Goal: Register for event/course

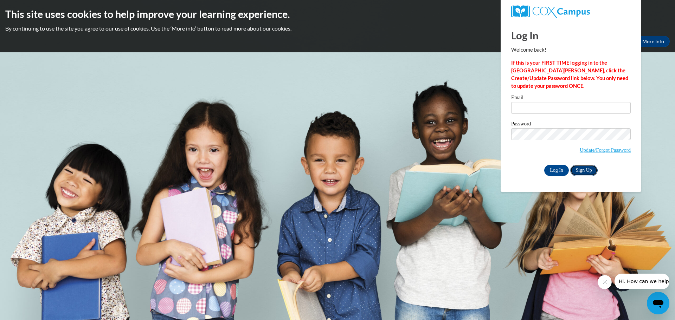
click at [581, 170] on link "Sign Up" at bounding box center [583, 170] width 27 height 11
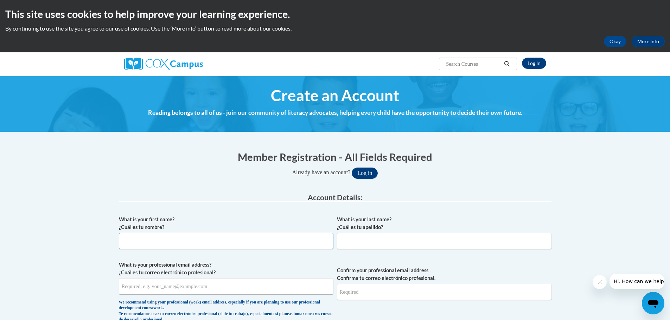
click at [143, 244] on input "What is your first name? ¿Cuál es tu nombre?" at bounding box center [226, 241] width 214 height 16
type input "Hunter"
type input "Black"
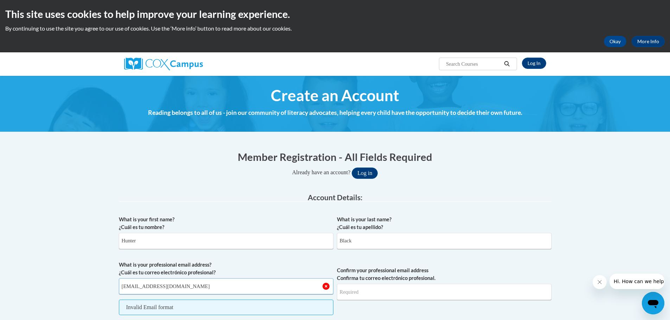
type input "blackh@prescott.k12.wi.us"
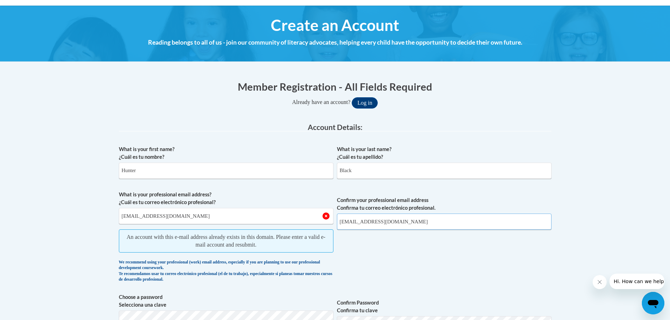
scroll to position [105, 0]
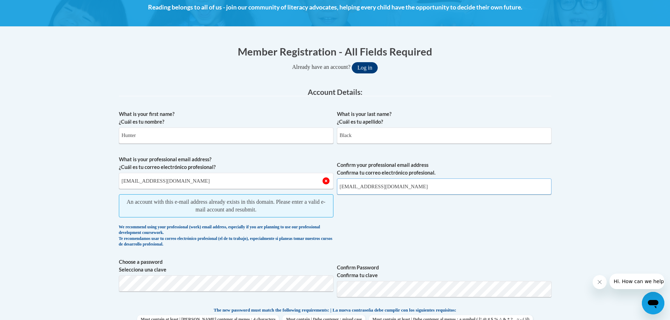
type input "blackh@prescott.k12.wi.us"
click at [367, 68] on button "Log in" at bounding box center [364, 67] width 26 height 11
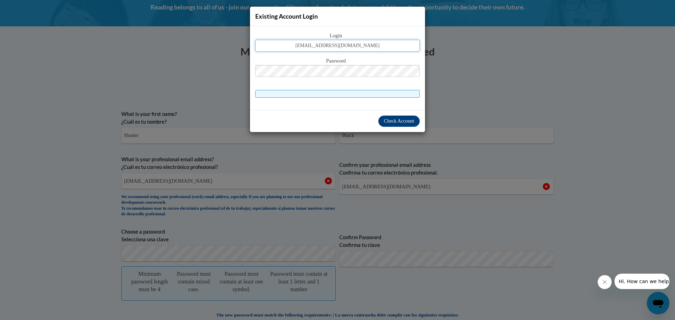
type input "blackh@prescott.k12.wi.us"
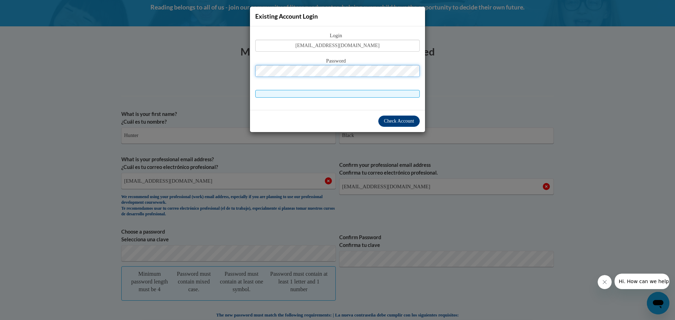
click at [354, 62] on button "Log in" at bounding box center [367, 67] width 26 height 11
click at [408, 116] on button "Check Account" at bounding box center [398, 121] width 41 height 11
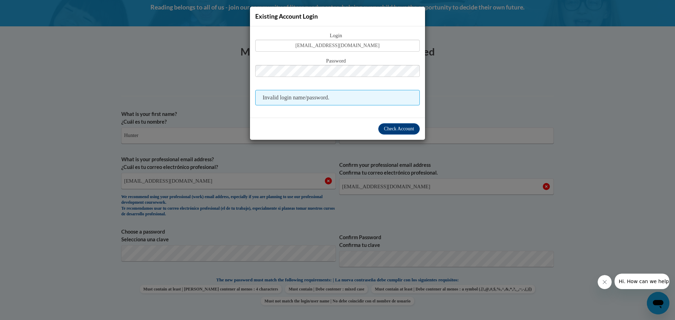
click at [465, 90] on div "Existing Account Login Login blackh@prescott.k12.wi.us Password Invalid login n…" at bounding box center [337, 160] width 675 height 320
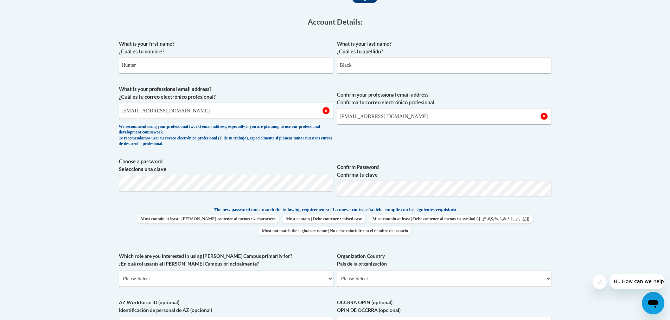
scroll to position [211, 0]
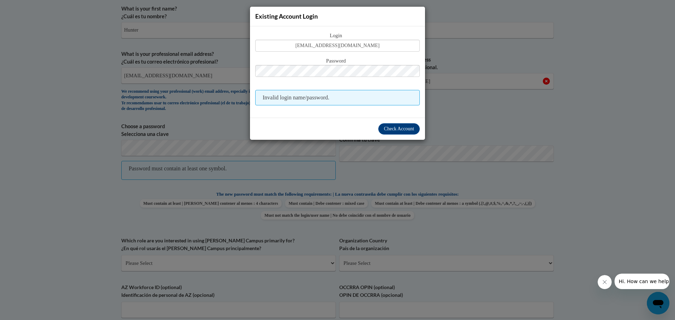
click at [435, 118] on div "Existing Account Login Login blackh@prescott.k12.wi.us Password Invalid login n…" at bounding box center [337, 160] width 675 height 320
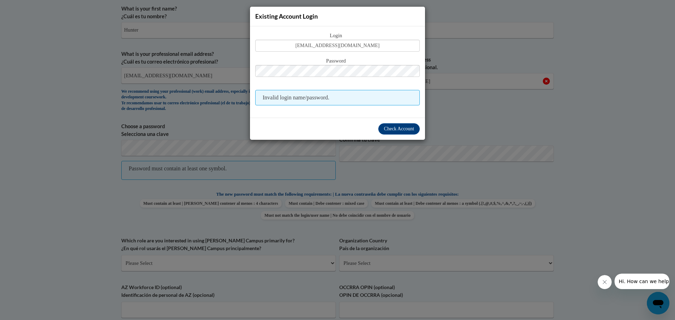
click at [486, 124] on div "Existing Account Login Login blackh@prescott.k12.wi.us Password Invalid login n…" at bounding box center [337, 160] width 675 height 320
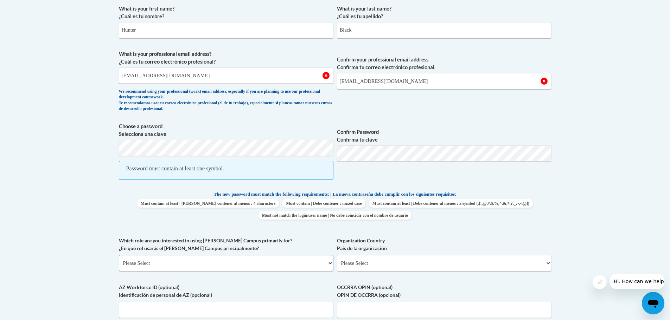
click at [168, 265] on select "Please Select College/University | Colegio/Universidad Community/Nonprofit Part…" at bounding box center [226, 263] width 214 height 16
select select "fbf2d438-af2f-41f8-98f1-81c410e29de3"
click at [119, 255] on select "Please Select College/University | Colegio/Universidad Community/Nonprofit Part…" at bounding box center [226, 263] width 214 height 16
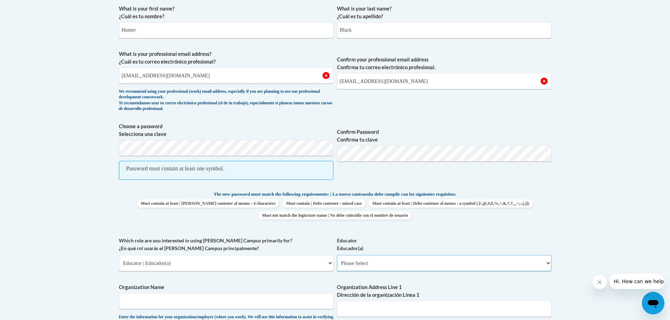
click at [366, 264] on select "Please Select Early Learning/Daycare Teacher/Family Home Care Provider | Maestr…" at bounding box center [444, 263] width 214 height 16
select select "8e40623d-54d0-45cd-9f92-5df65cd3f8cf"
click at [337, 255] on select "Please Select Early Learning/Daycare Teacher/Family Home Care Provider | Maestr…" at bounding box center [444, 263] width 214 height 16
click at [239, 303] on input "Organization Name" at bounding box center [226, 301] width 214 height 16
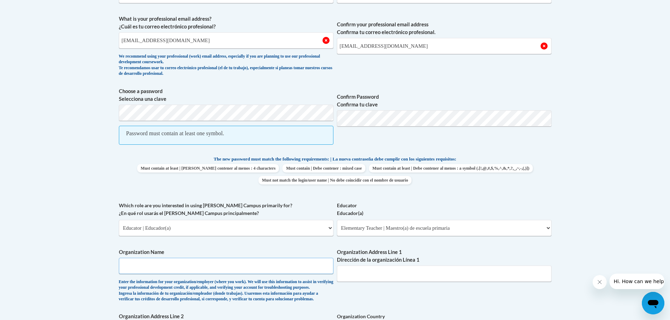
scroll to position [351, 0]
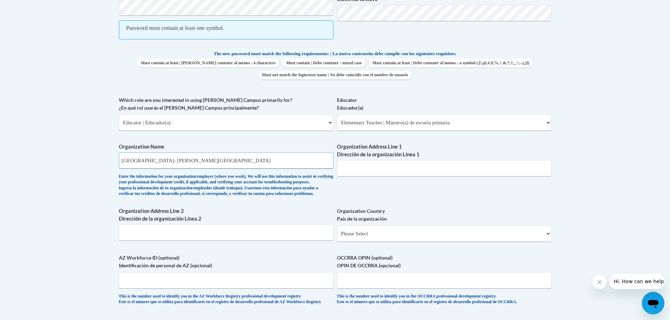
type input "Prescott School District- Malone Elementary"
click at [408, 164] on input "Organization Address Line 1 Dirección de la organización Línea 1" at bounding box center [444, 168] width 214 height 16
paste input "505 Campbell St N, Prescott, WI 54021"
type input "505 Campbell St N, Prescott, WI 54021"
click at [370, 242] on select "Please Select United States | Estados Unidos Outside of the United States | Fue…" at bounding box center [444, 234] width 214 height 16
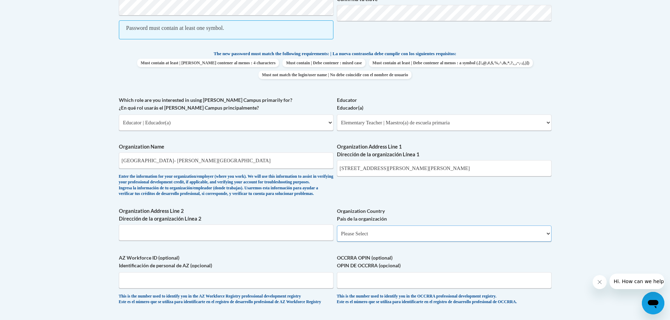
select select "ad49bcad-a171-4b2e-b99c-48b446064914"
click at [337, 237] on select "Please Select United States | Estados Unidos Outside of the United States | Fue…" at bounding box center [444, 234] width 214 height 16
select select
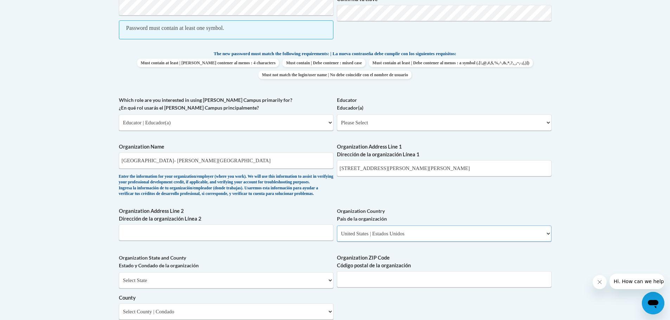
scroll to position [422, 0]
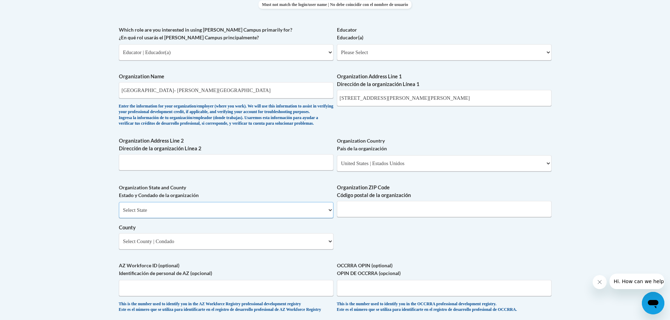
click at [239, 218] on select "Select State Alabama Alaska Arizona Arkansas California Colorado Connecticut De…" at bounding box center [226, 210] width 214 height 16
select select "Wisconsin"
click at [119, 213] on select "Select State Alabama Alaska Arizona Arkansas California Colorado Connecticut De…" at bounding box center [226, 210] width 214 height 16
click at [384, 217] on input "Organization ZIP Code Código postal de la organización" at bounding box center [444, 209] width 214 height 16
type input "54021"
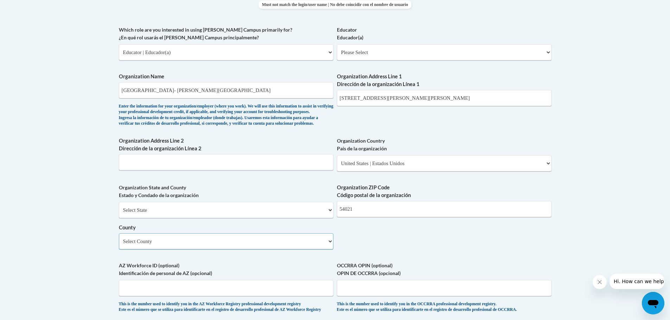
click at [262, 249] on select "Select County Adams Ashland Barron Bayfield Brown Buffalo Burnett Calumet Chipp…" at bounding box center [226, 241] width 214 height 16
select select "Pierce"
click at [119, 245] on select "Select County Adams Ashland Barron Bayfield Brown Buffalo Burnett Calumet Chipp…" at bounding box center [226, 241] width 214 height 16
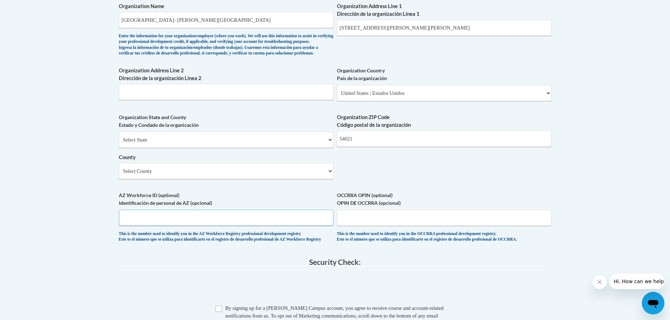
click at [173, 226] on input "AZ Workforce ID (optional) Identificación de personal de AZ (opcional)" at bounding box center [226, 218] width 214 height 16
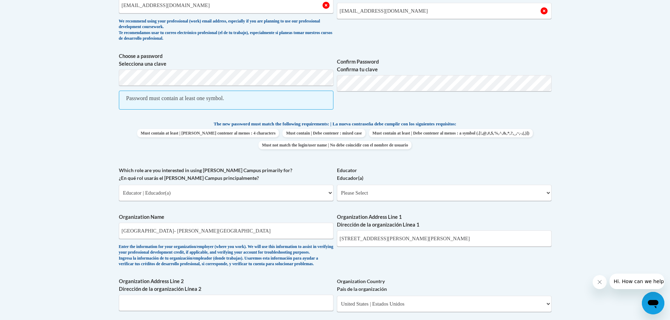
scroll to position [246, 0]
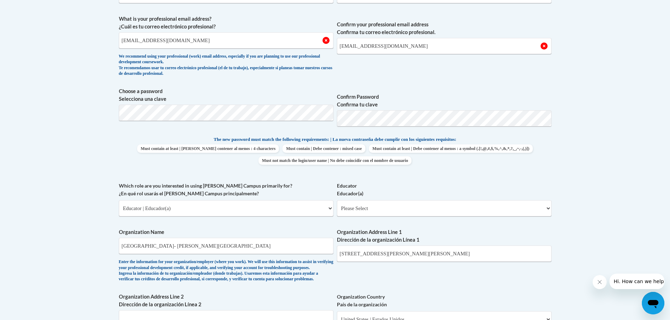
click at [451, 99] on label "Confirm Password Confirma tu clave" at bounding box center [444, 100] width 214 height 15
click at [469, 77] on span "Confirm your professional email address Confirma tu correo electrónico profesio…" at bounding box center [444, 47] width 214 height 65
click at [336, 123] on span "Choose a password Selecciona una clave Confirm Password Confirma tu clave" at bounding box center [335, 110] width 432 height 45
click at [406, 96] on label "Confirm Password Confirma tu clave" at bounding box center [444, 100] width 214 height 15
click at [586, 188] on body "This site uses cookies to help improve your learning experience. By continuing …" at bounding box center [335, 277] width 670 height 1047
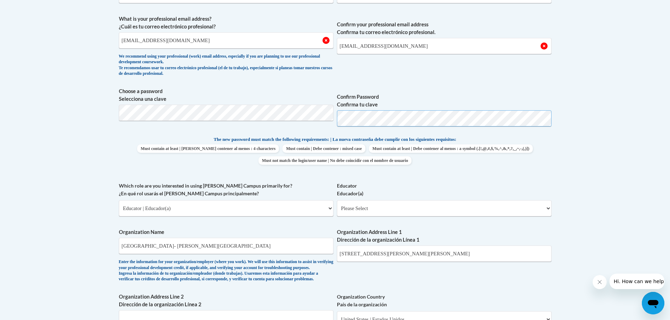
click at [316, 128] on span "Choose a password Selecciona una clave Confirm Password Confirma tu clave" at bounding box center [335, 110] width 432 height 45
click at [442, 86] on div "What is your first name? ¿Cuál es tu nombre? Hunter What is your last name? ¿Cu…" at bounding box center [335, 221] width 432 height 510
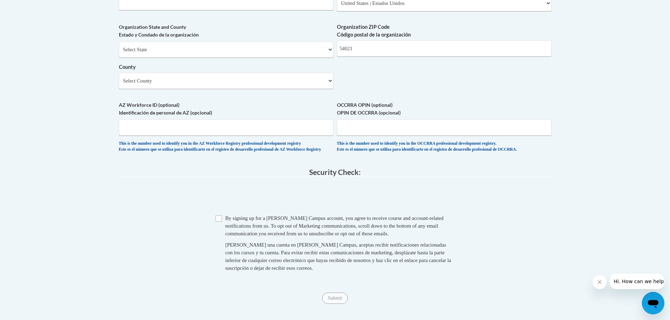
scroll to position [736, 0]
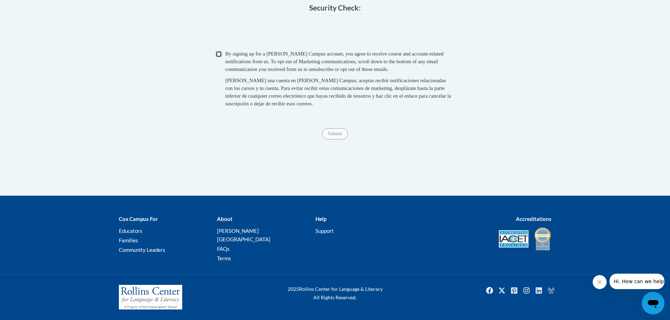
click at [217, 57] on input "Checkbox" at bounding box center [218, 54] width 6 height 6
checkbox input "true"
click at [336, 136] on span "Submit" at bounding box center [334, 133] width 25 height 6
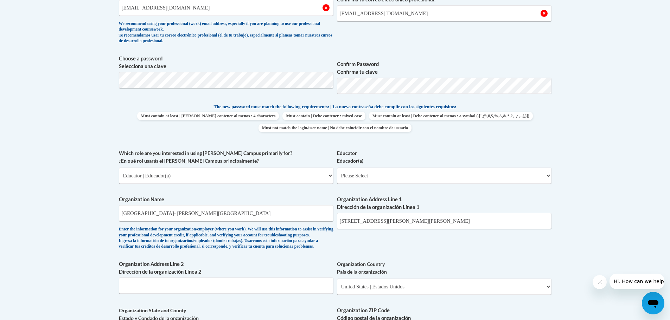
scroll to position [173, 0]
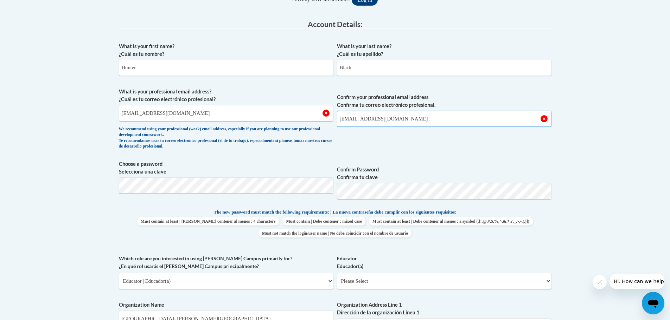
click at [385, 115] on input "[EMAIL_ADDRESS][DOMAIN_NAME]" at bounding box center [444, 119] width 214 height 16
drag, startPoint x: 415, startPoint y: 116, endPoint x: 296, endPoint y: 126, distance: 118.8
click at [296, 126] on span "What is your professional email address? ¿Cuál es tu correo electrónico profesi…" at bounding box center [335, 120] width 432 height 65
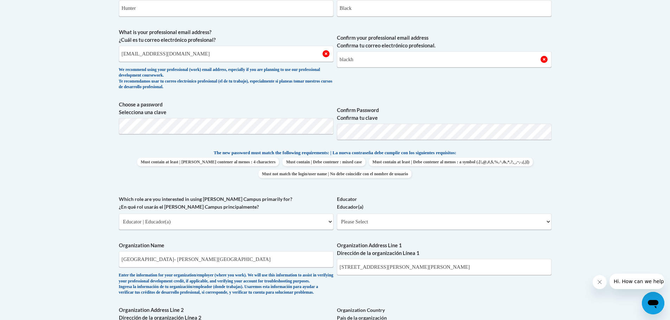
scroll to position [127, 0]
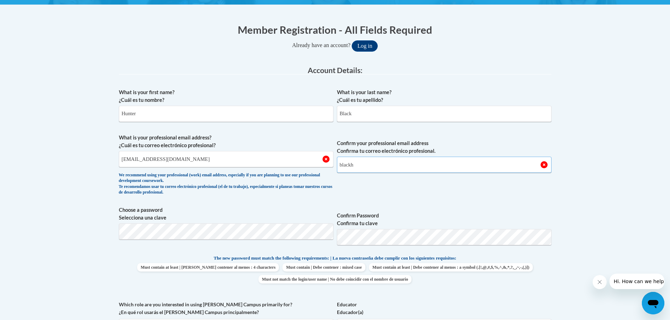
click at [361, 163] on input "blackh" at bounding box center [444, 165] width 214 height 16
type input "[EMAIL_ADDRESS][DOMAIN_NAME]"
click at [209, 157] on input "[EMAIL_ADDRESS][DOMAIN_NAME]" at bounding box center [226, 159] width 214 height 16
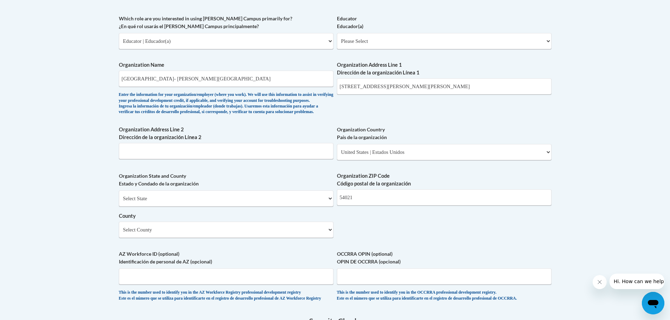
scroll to position [760, 0]
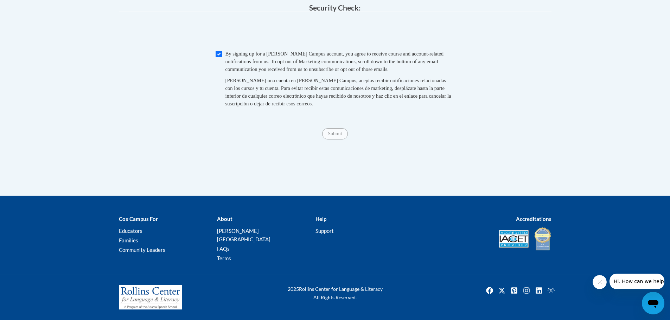
click at [332, 136] on span "Submit" at bounding box center [334, 133] width 25 height 6
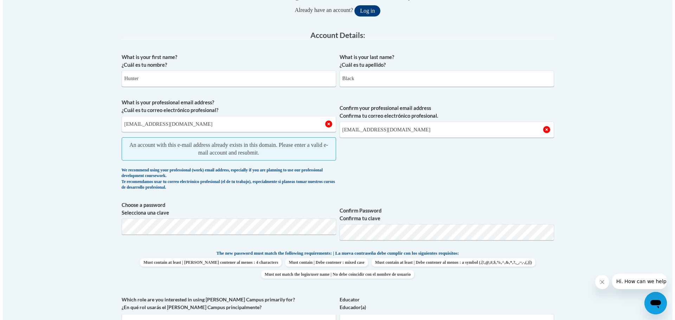
scroll to position [57, 0]
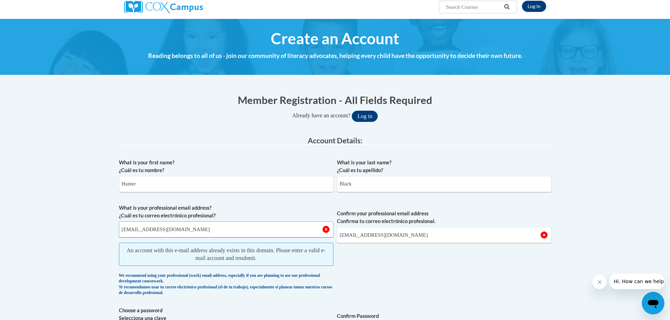
click at [265, 234] on input "[EMAIL_ADDRESS][DOMAIN_NAME]" at bounding box center [226, 229] width 214 height 16
click at [373, 111] on button "Log in" at bounding box center [364, 116] width 26 height 11
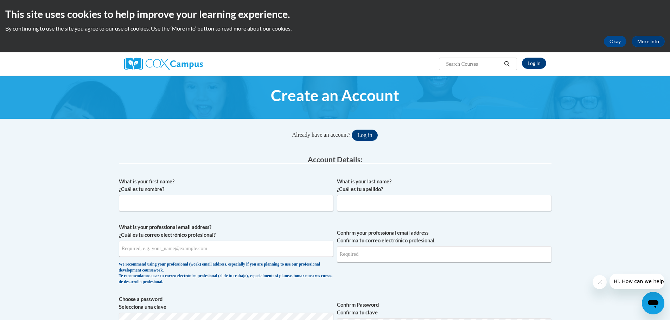
scroll to position [211, 0]
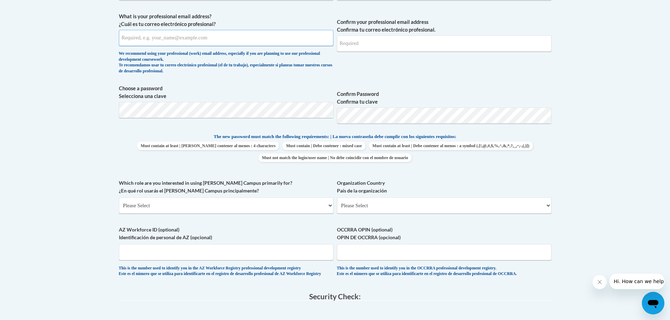
click at [200, 43] on input "What is your professional email address? ¿Cuál es tu correo electrónico profesi…" at bounding box center [226, 38] width 214 height 16
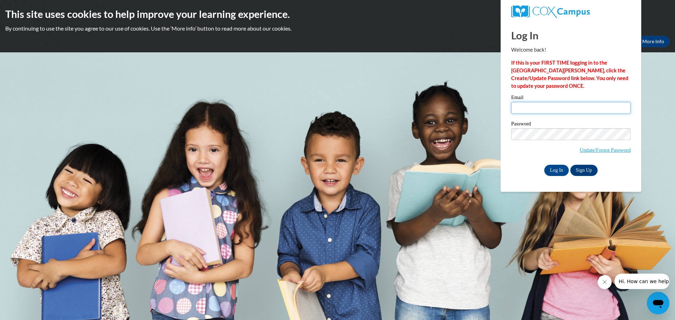
click at [544, 107] on input "Email" at bounding box center [571, 108] width 120 height 12
type input "blackh@prescott.k12.wi.us"
click at [544, 165] on input "Log In" at bounding box center [556, 170] width 25 height 11
click at [621, 148] on link "Update/Forgot Password" at bounding box center [605, 150] width 51 height 6
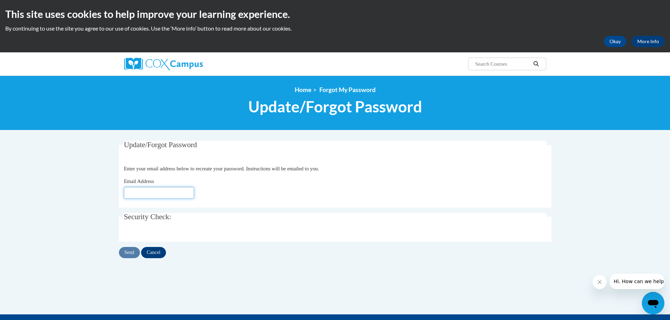
click at [135, 188] on input "Email Address" at bounding box center [159, 193] width 70 height 12
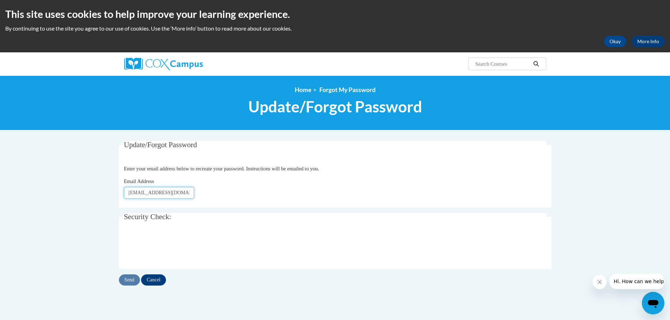
type input "[EMAIL_ADDRESS][DOMAIN_NAME]"
click button "Refresh captcha" at bounding box center [0, 0] width 0 height 0
click at [160, 276] on input "Cancel" at bounding box center [153, 280] width 25 height 11
click at [135, 288] on div "Update/Forgot Password Please enter your email address Enter your email address…" at bounding box center [335, 220] width 443 height 159
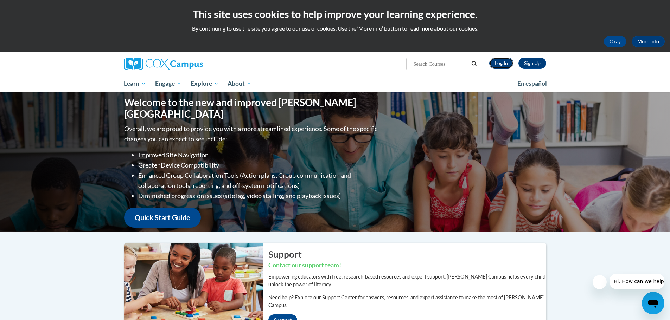
click at [496, 59] on link "Log In" at bounding box center [501, 63] width 24 height 11
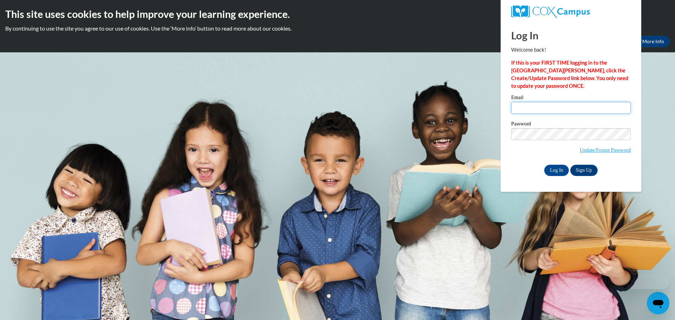
click at [539, 104] on input "Email" at bounding box center [571, 108] width 120 height 12
type input "[EMAIL_ADDRESS][DOMAIN_NAME]"
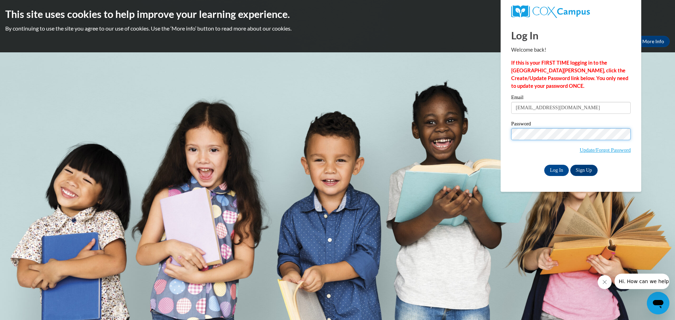
click at [544, 165] on input "Log In" at bounding box center [556, 170] width 25 height 11
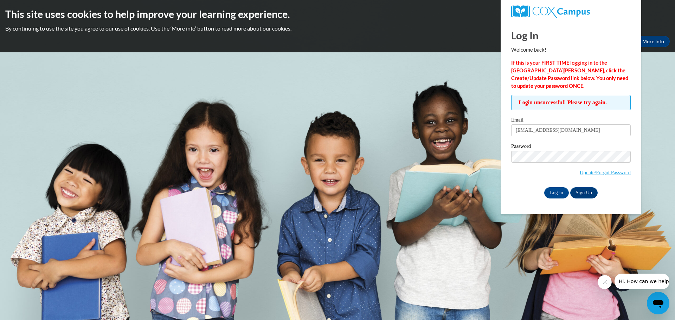
click at [613, 168] on span "Update/Forgot Password" at bounding box center [571, 165] width 120 height 29
click at [613, 171] on link "Update/Forgot Password" at bounding box center [605, 173] width 51 height 6
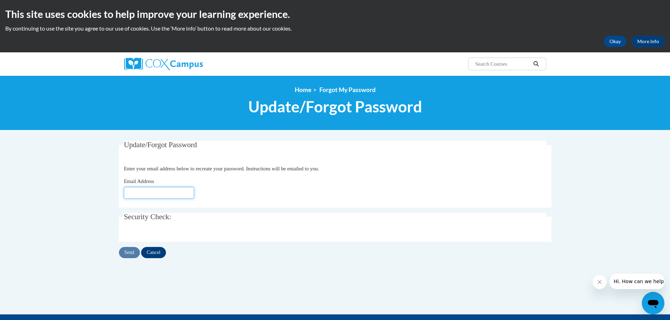
click at [156, 189] on input "Email Address" at bounding box center [159, 193] width 70 height 12
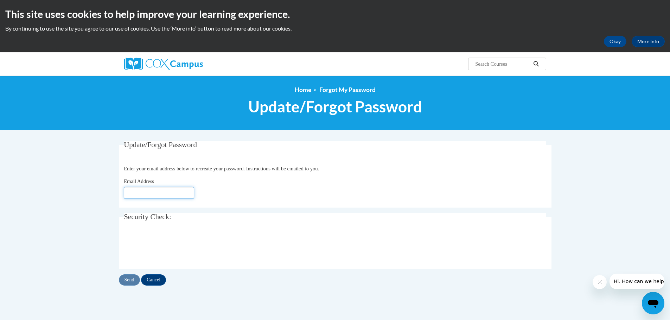
type input "[EMAIL_ADDRESS][DOMAIN_NAME]"
click at [132, 280] on input "Send" at bounding box center [129, 280] width 21 height 11
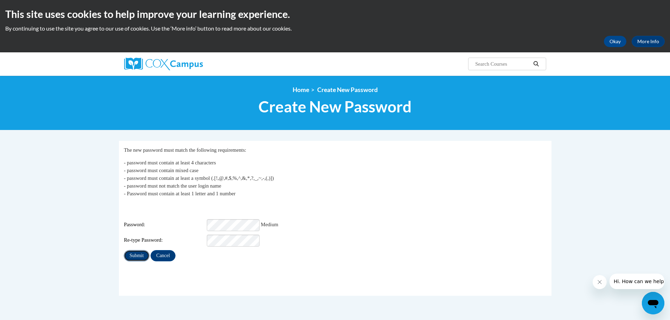
click at [135, 250] on input "Submit" at bounding box center [136, 255] width 25 height 11
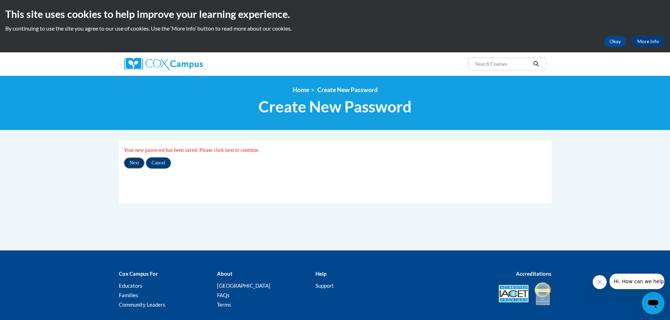
click at [134, 159] on input "Next" at bounding box center [134, 162] width 21 height 11
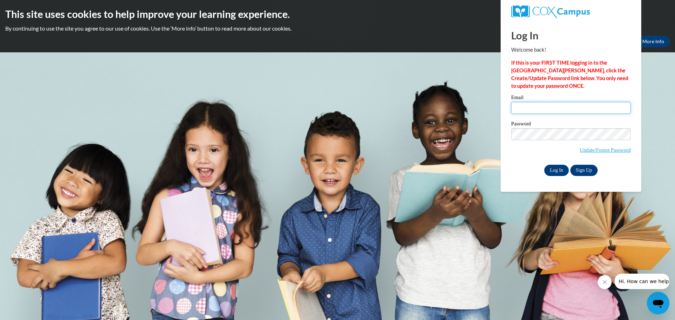
type input "[EMAIL_ADDRESS][DOMAIN_NAME]"
click at [559, 169] on input "Log In" at bounding box center [556, 170] width 25 height 11
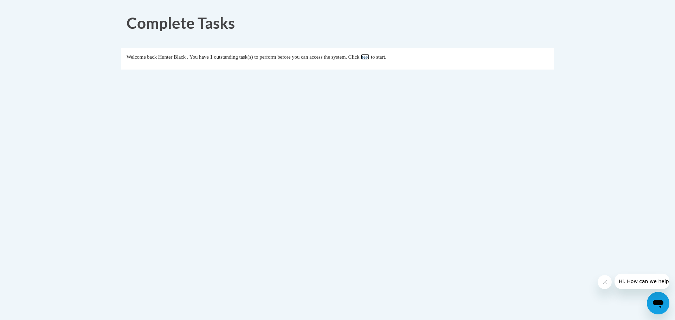
click at [369, 58] on link "here" at bounding box center [365, 57] width 9 height 6
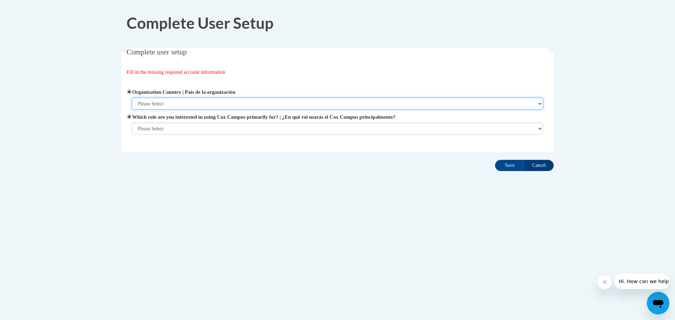
click at [258, 103] on select "Please Select [GEOGRAPHIC_DATA] | [GEOGRAPHIC_DATA] Outside of [GEOGRAPHIC_DATA…" at bounding box center [338, 104] width 412 height 12
select select "ad49bcad-a171-4b2e-b99c-48b446064914"
click at [132, 98] on select "Please Select [GEOGRAPHIC_DATA] | [GEOGRAPHIC_DATA] Outside of [GEOGRAPHIC_DATA…" at bounding box center [338, 104] width 412 height 12
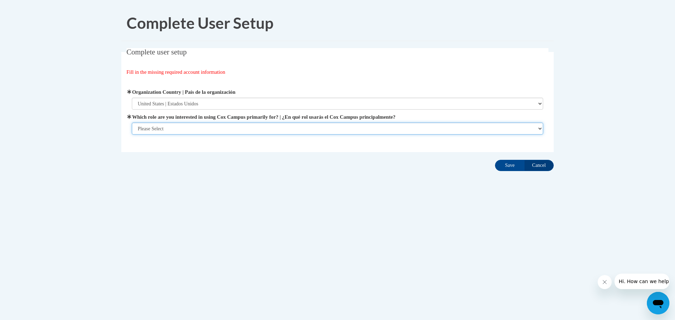
click at [241, 125] on select "Please Select College/University | Colegio/Universidad Community/Nonprofit Part…" at bounding box center [338, 129] width 412 height 12
select select "fbf2d438-af2f-41f8-98f1-81c410e29de3"
click at [132, 135] on select "Please Select College/University | Colegio/Universidad Community/Nonprofit Part…" at bounding box center [338, 129] width 412 height 12
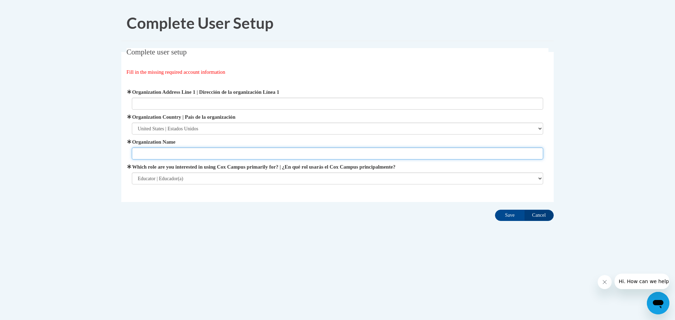
click at [182, 150] on input "Organization Name" at bounding box center [338, 154] width 412 height 12
type input "[GEOGRAPHIC_DATA]- [PERSON_NAME][GEOGRAPHIC_DATA]"
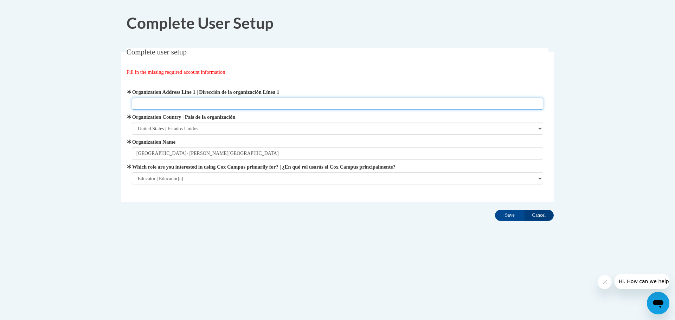
click at [199, 104] on input "Organization Address Line 1 | Dirección de la organización Línea 1" at bounding box center [338, 104] width 412 height 12
type input "[STREET_ADDRESS][PERSON_NAME][PERSON_NAME]"
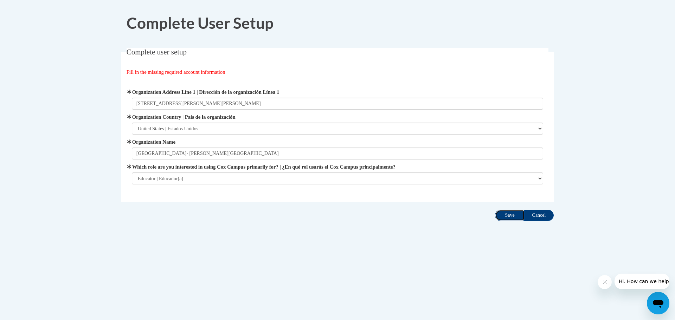
click at [505, 216] on input "Save" at bounding box center [510, 215] width 30 height 11
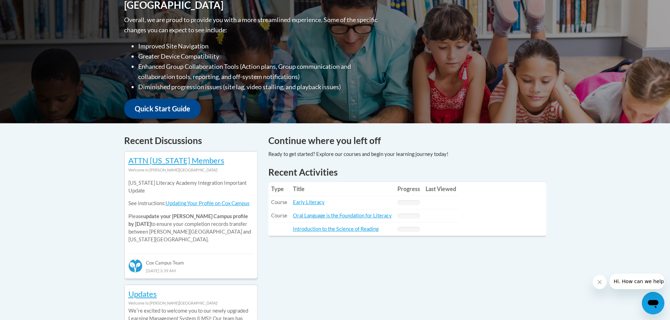
scroll to position [211, 0]
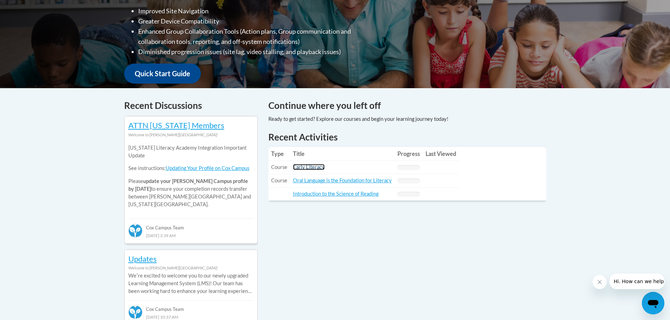
click at [301, 166] on link "Early Literacy" at bounding box center [309, 167] width 32 height 6
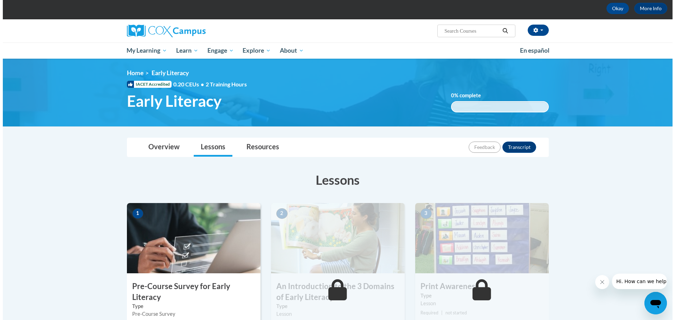
scroll to position [138, 0]
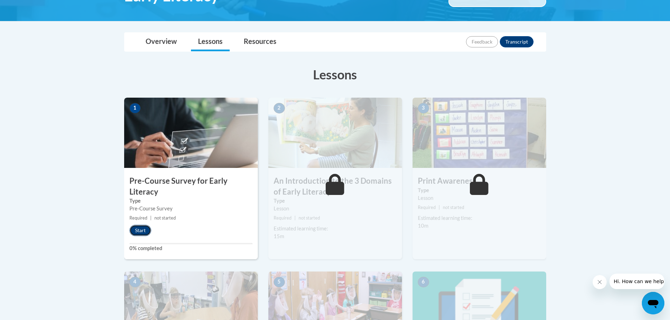
click at [142, 230] on button "Start" at bounding box center [140, 230] width 22 height 11
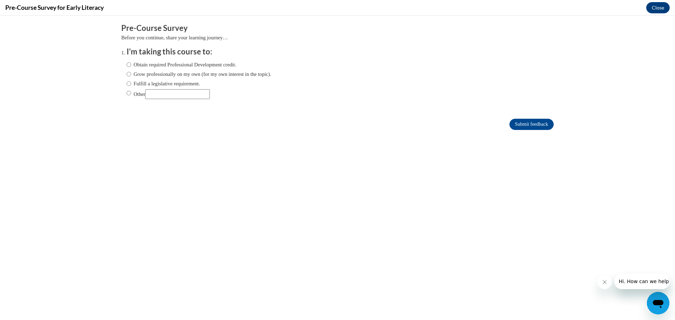
scroll to position [0, 0]
click at [194, 89] on input "Other" at bounding box center [177, 94] width 65 height 10
click at [121, 60] on ol "I'm taking this course to: Obtain required Professional Development credit. Gro…" at bounding box center [337, 78] width 432 height 64
click at [127, 66] on input "Obtain required Professional Development credit." at bounding box center [129, 65] width 5 height 8
radio input "true"
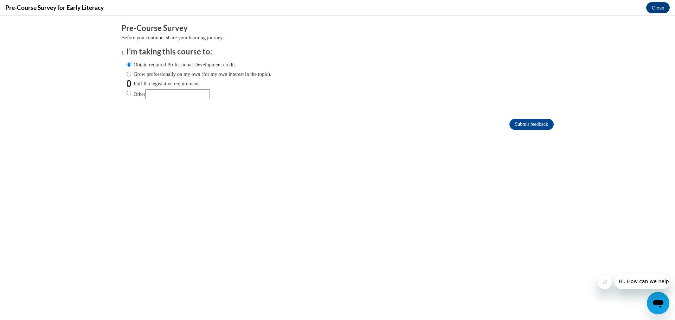
click at [127, 84] on input "Fulfill a legislative requirement." at bounding box center [129, 84] width 5 height 8
radio input "true"
click at [511, 128] on input "Submit feedback" at bounding box center [531, 124] width 44 height 11
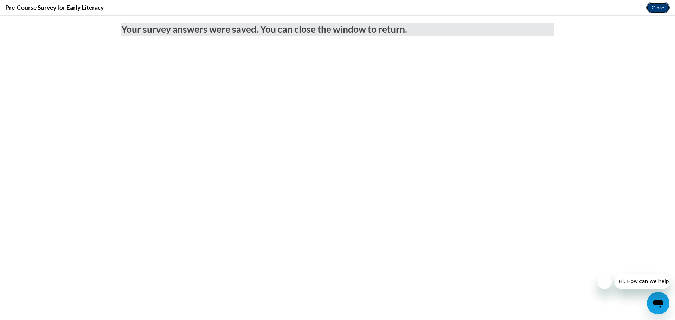
click at [662, 7] on button "Close" at bounding box center [658, 7] width 24 height 11
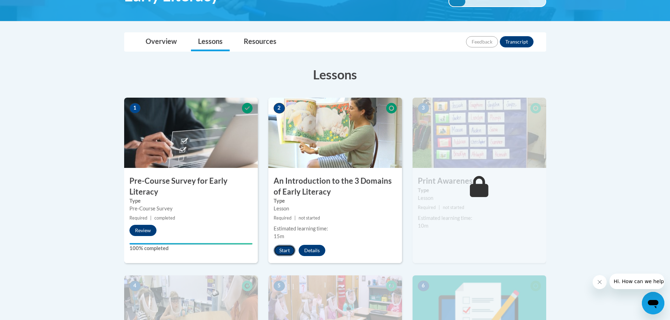
click at [279, 247] on button "Start" at bounding box center [284, 250] width 22 height 11
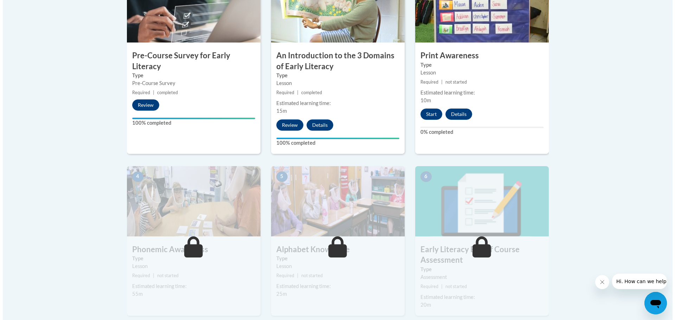
scroll to position [299, 0]
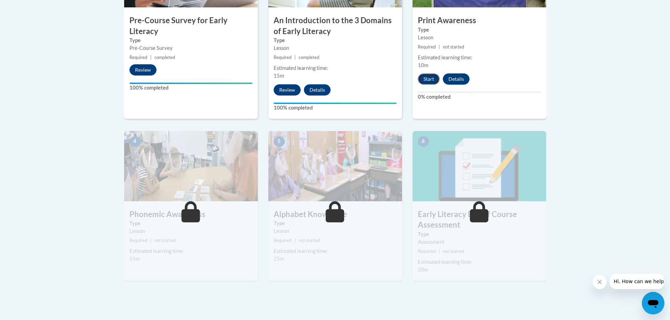
click at [426, 78] on button "Start" at bounding box center [429, 78] width 22 height 11
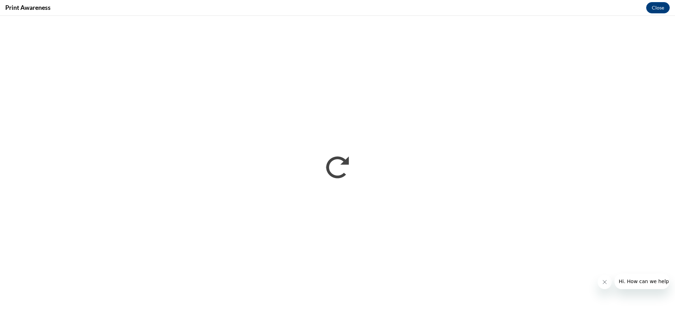
scroll to position [0, 0]
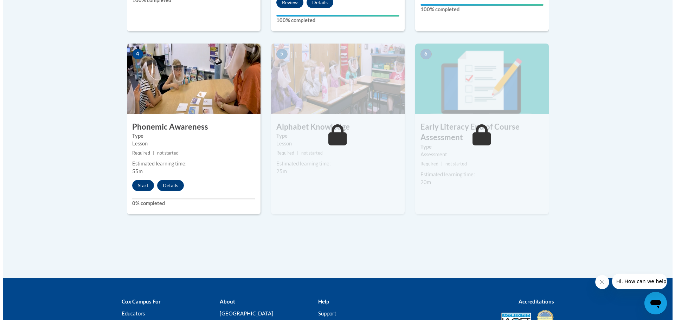
scroll to position [422, 0]
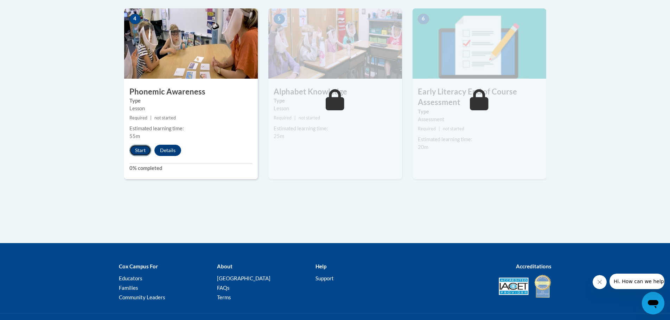
click at [141, 153] on button "Start" at bounding box center [140, 150] width 22 height 11
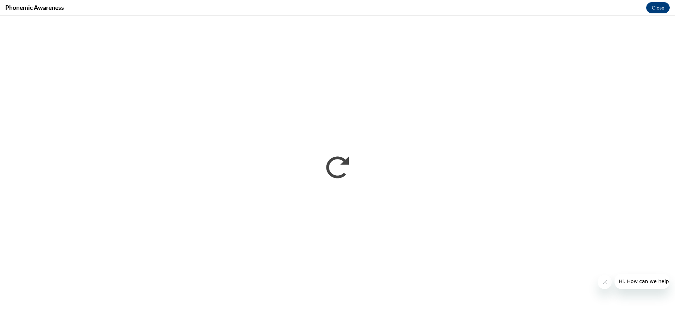
scroll to position [0, 0]
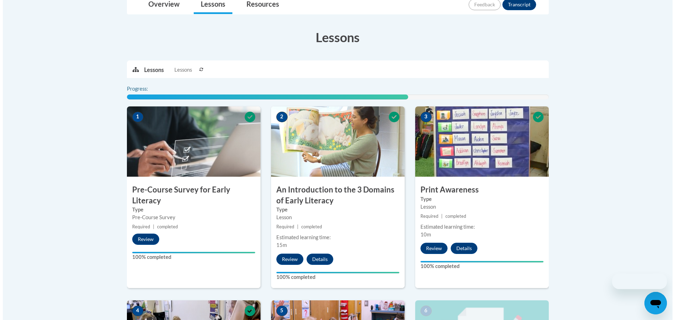
scroll to position [387, 0]
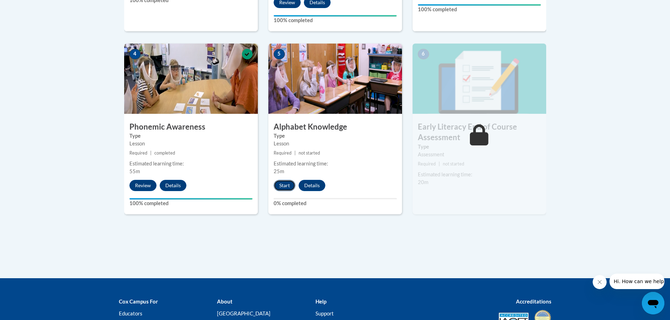
click at [286, 186] on button "Start" at bounding box center [284, 185] width 22 height 11
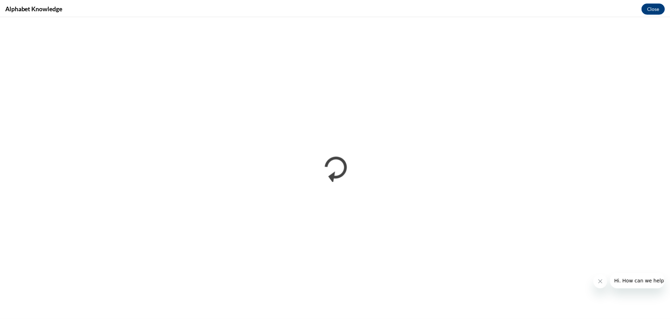
scroll to position [0, 0]
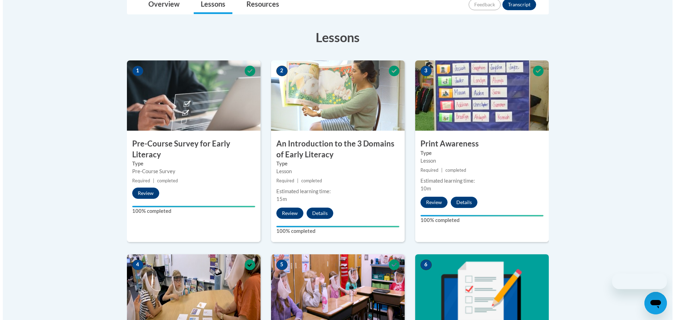
scroll to position [422, 0]
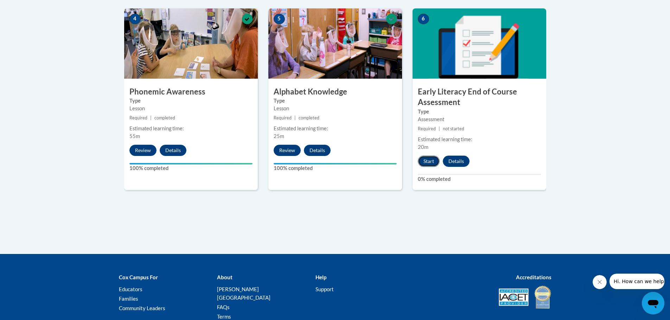
click at [432, 161] on button "Start" at bounding box center [429, 161] width 22 height 11
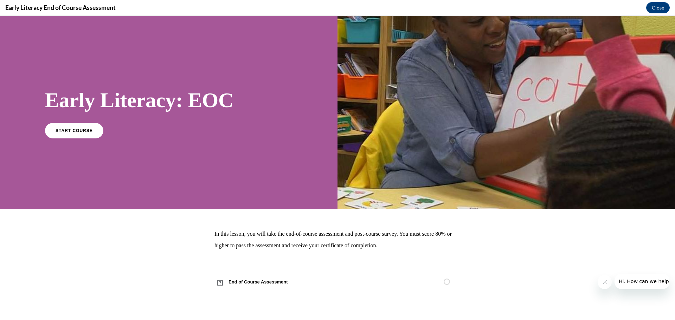
scroll to position [0, 0]
click at [73, 127] on link "START COURSE" at bounding box center [74, 130] width 61 height 16
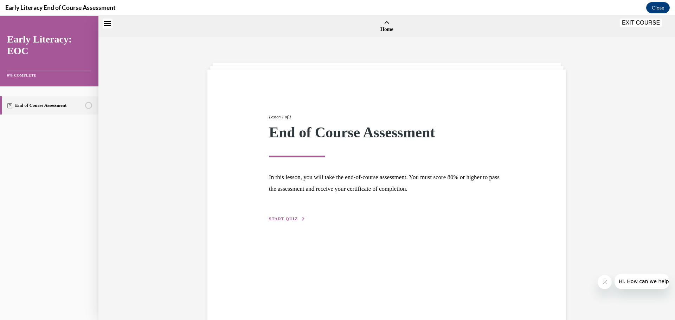
scroll to position [22, 0]
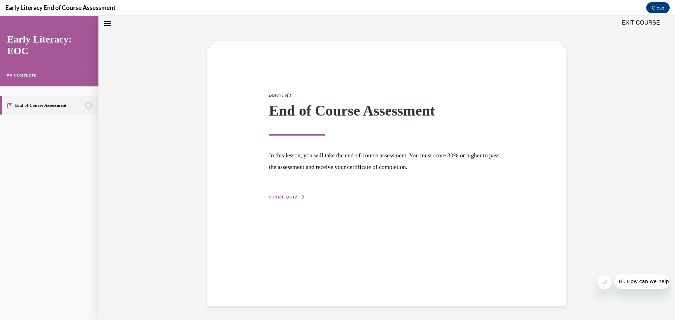
click at [288, 198] on span "START QUIZ" at bounding box center [283, 197] width 29 height 5
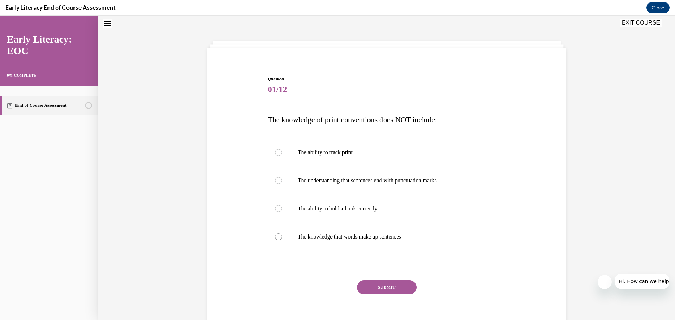
scroll to position [21, 0]
click at [275, 182] on div at bounding box center [278, 181] width 7 height 7
click at [279, 202] on div at bounding box center [387, 209] width 238 height 28
click at [385, 288] on button "SUBMIT" at bounding box center [387, 288] width 60 height 14
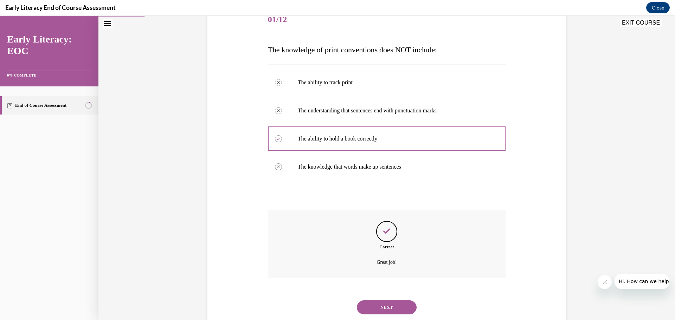
scroll to position [111, 0]
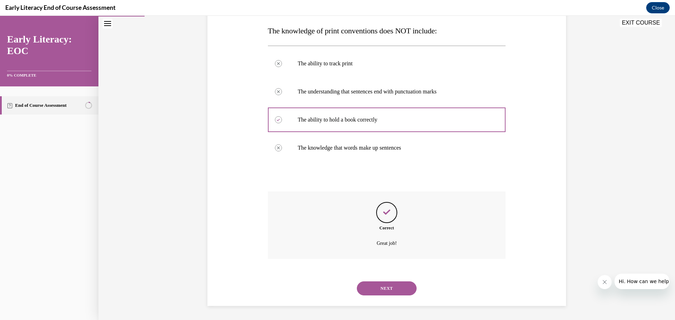
click at [382, 284] on button "NEXT" at bounding box center [387, 289] width 60 height 14
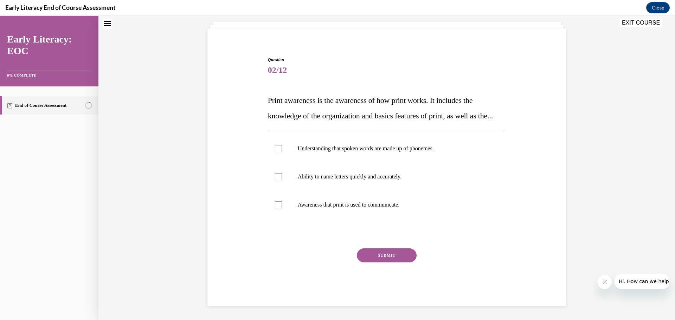
scroll to position [21, 0]
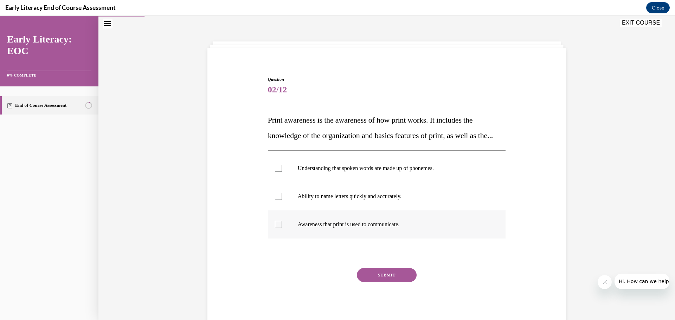
click at [275, 228] on div at bounding box center [278, 224] width 7 height 7
click at [382, 282] on button "SUBMIT" at bounding box center [387, 275] width 60 height 14
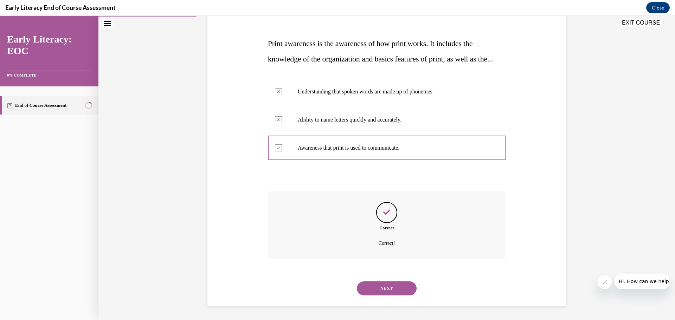
click at [387, 286] on button "NEXT" at bounding box center [387, 289] width 60 height 14
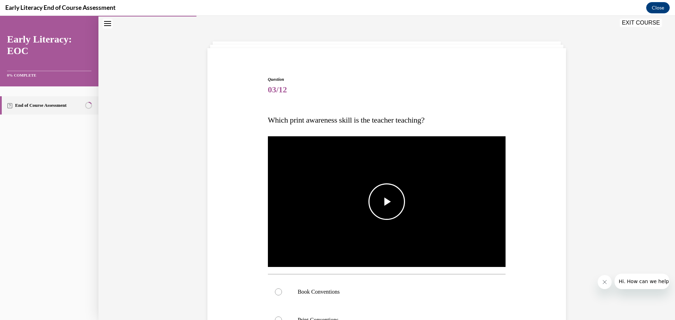
scroll to position [57, 0]
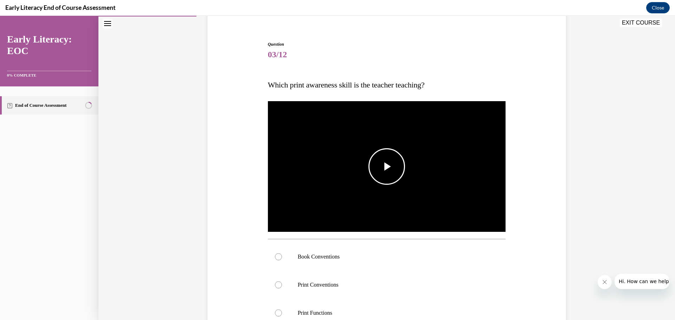
click at [387, 167] on span "Video player" at bounding box center [387, 167] width 0 height 0
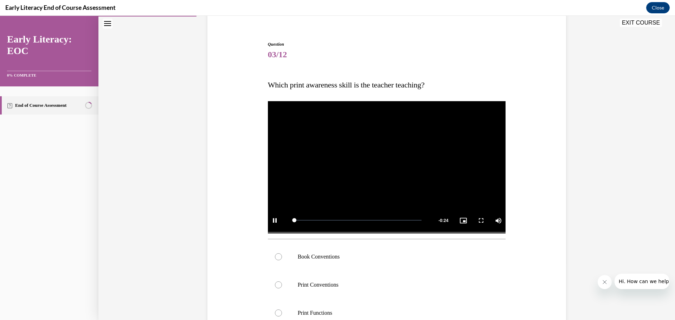
scroll to position [127, 0]
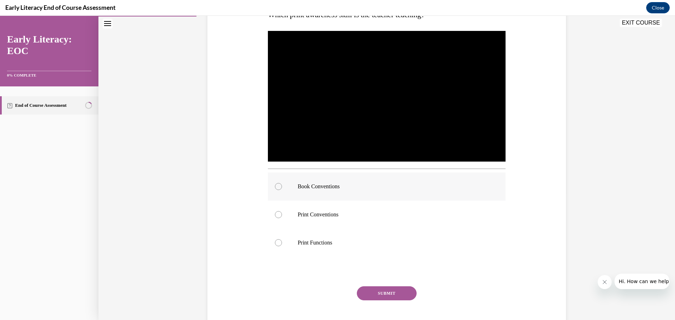
click at [275, 188] on div at bounding box center [278, 186] width 7 height 7
click at [384, 295] on button "SUBMIT" at bounding box center [387, 293] width 60 height 14
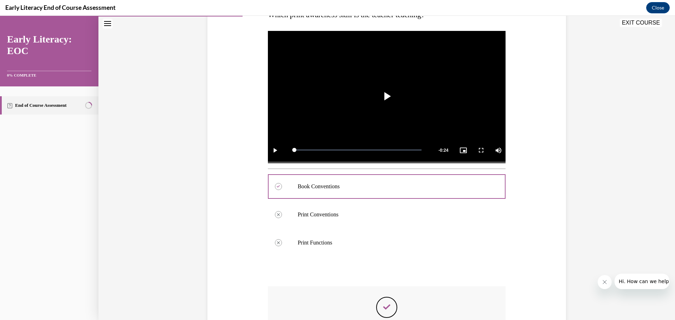
scroll to position [221, 0]
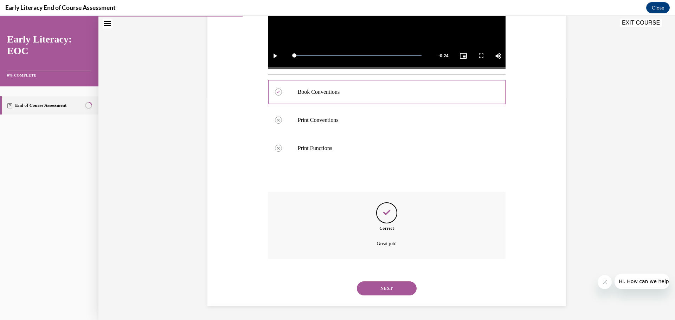
click at [377, 284] on button "NEXT" at bounding box center [387, 289] width 60 height 14
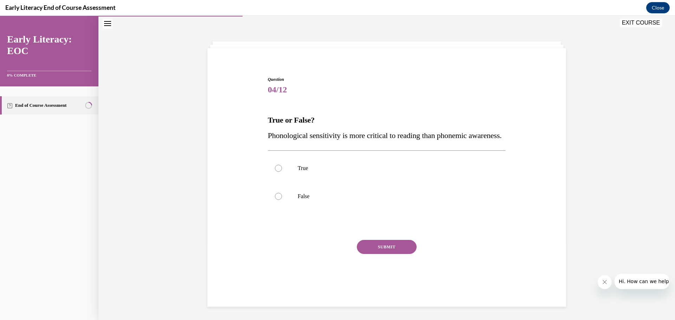
click at [107, 24] on icon "Close navigation menu" at bounding box center [107, 23] width 7 height 5
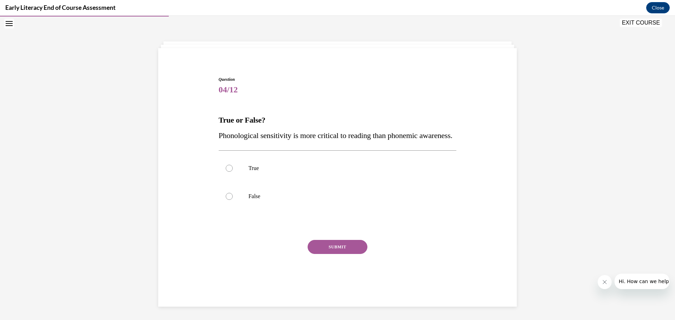
click at [8, 26] on icon "Open navigation menu" at bounding box center [9, 23] width 7 height 5
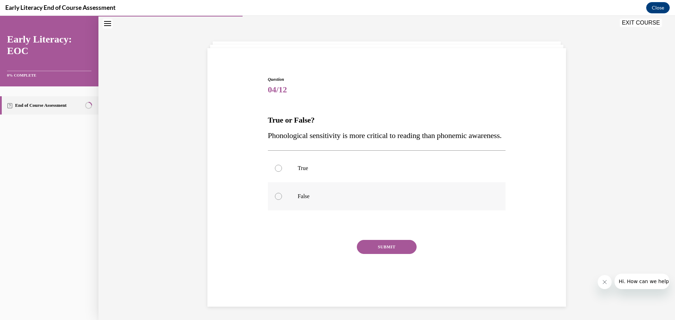
click at [277, 200] on div at bounding box center [278, 196] width 7 height 7
click at [372, 254] on button "SUBMIT" at bounding box center [387, 247] width 60 height 14
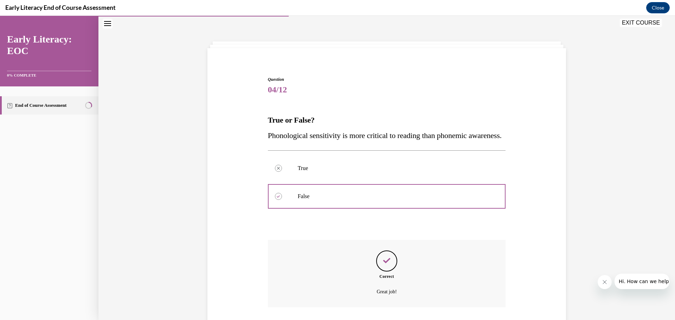
scroll to position [85, 0]
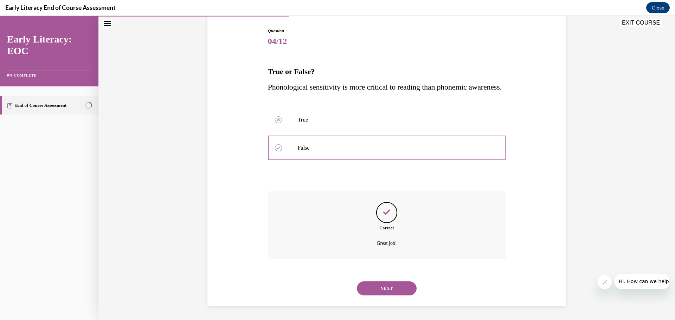
click at [385, 288] on button "NEXT" at bounding box center [387, 289] width 60 height 14
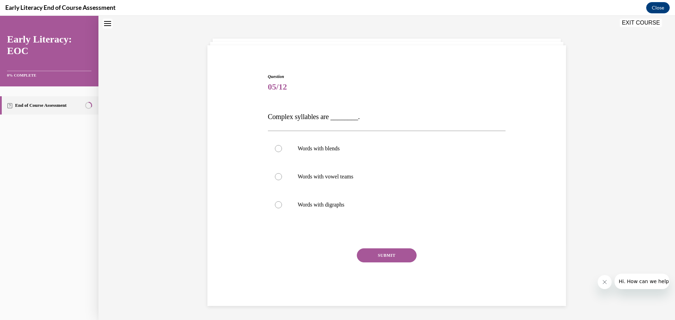
scroll to position [21, 0]
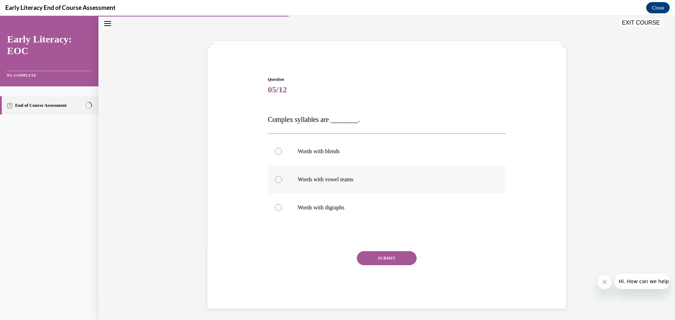
click at [272, 176] on div at bounding box center [387, 180] width 238 height 28
click at [376, 254] on button "SUBMIT" at bounding box center [387, 258] width 60 height 14
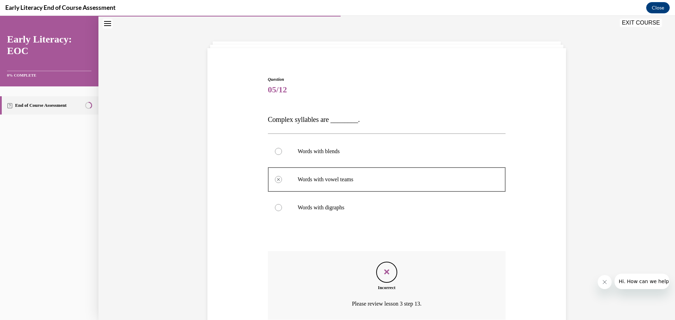
scroll to position [57, 0]
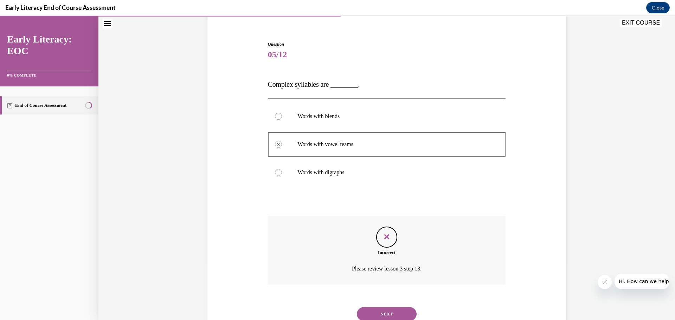
click at [275, 117] on div at bounding box center [278, 116] width 7 height 7
click at [394, 311] on button "NEXT" at bounding box center [387, 314] width 60 height 14
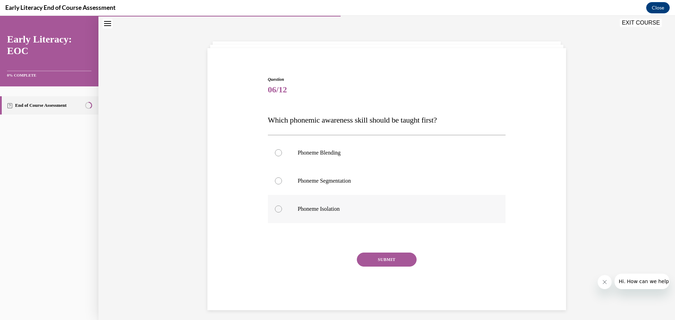
click at [277, 212] on div at bounding box center [278, 209] width 7 height 7
click at [364, 259] on button "SUBMIT" at bounding box center [387, 260] width 60 height 14
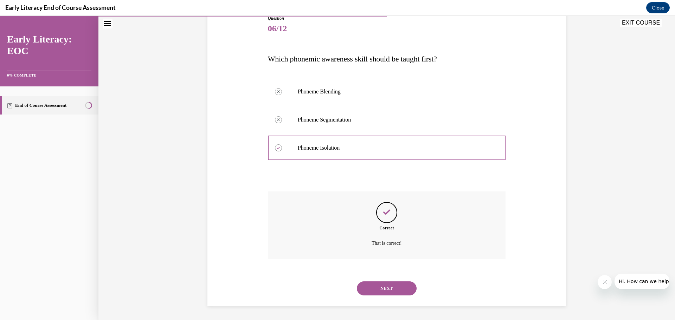
click at [388, 286] on button "NEXT" at bounding box center [387, 289] width 60 height 14
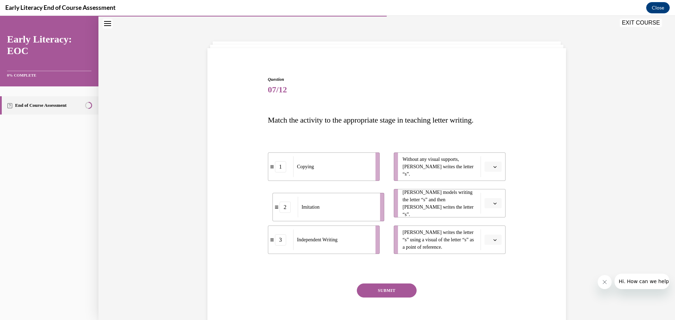
drag, startPoint x: 331, startPoint y: 211, endPoint x: 334, endPoint y: 213, distance: 3.7
click at [334, 214] on div "Imitation" at bounding box center [337, 207] width 78 height 21
drag, startPoint x: 334, startPoint y: 166, endPoint x: 336, endPoint y: 238, distance: 72.8
click at [336, 215] on div "Copying" at bounding box center [328, 204] width 78 height 21
click at [332, 170] on div "Copying" at bounding box center [332, 166] width 78 height 21
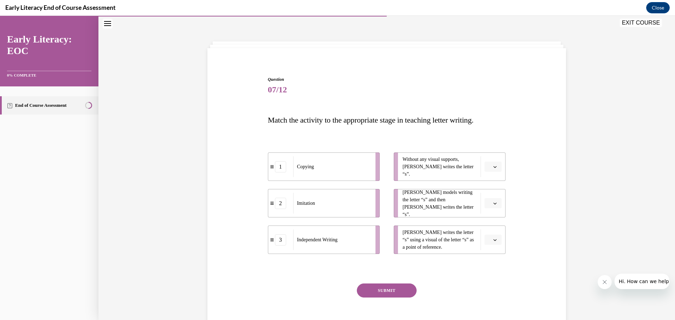
click at [489, 167] on span "Please select an option" at bounding box center [490, 166] width 2 height 7
click at [491, 226] on div "3" at bounding box center [490, 225] width 18 height 14
click at [495, 205] on span "button" at bounding box center [494, 203] width 5 height 5
click at [492, 245] on div "2" at bounding box center [490, 247] width 18 height 14
click at [494, 237] on button "button" at bounding box center [492, 240] width 17 height 11
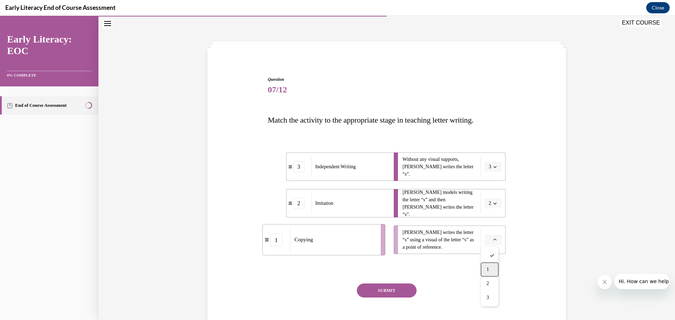
click at [490, 266] on div "1" at bounding box center [490, 270] width 18 height 14
click at [399, 289] on button "SUBMIT" at bounding box center [387, 291] width 60 height 14
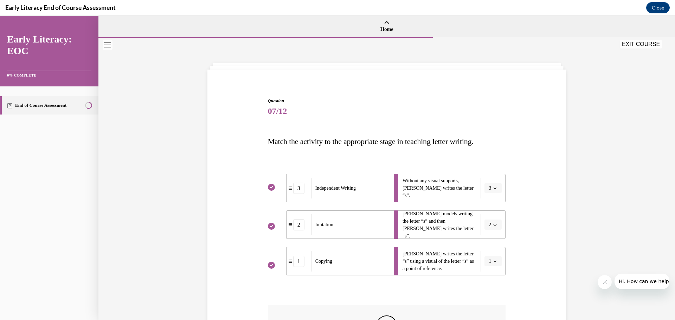
scroll to position [35, 0]
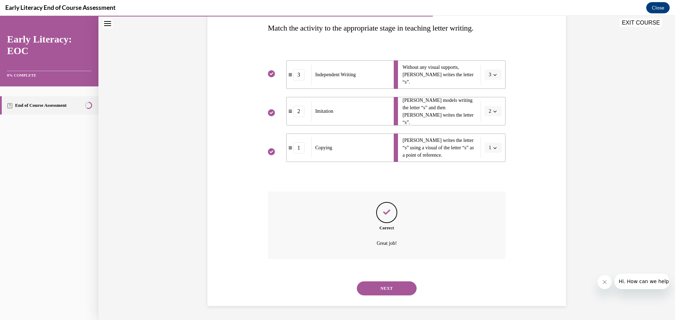
click at [381, 287] on button "NEXT" at bounding box center [387, 289] width 60 height 14
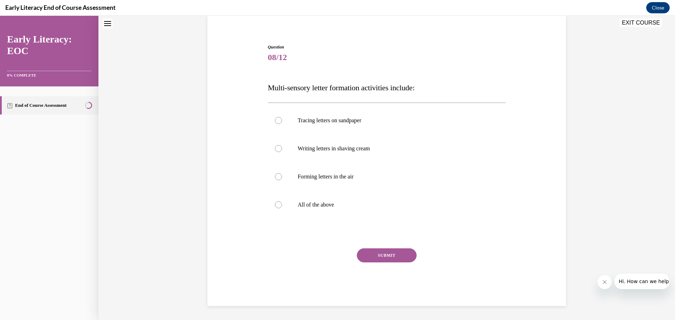
scroll to position [21, 0]
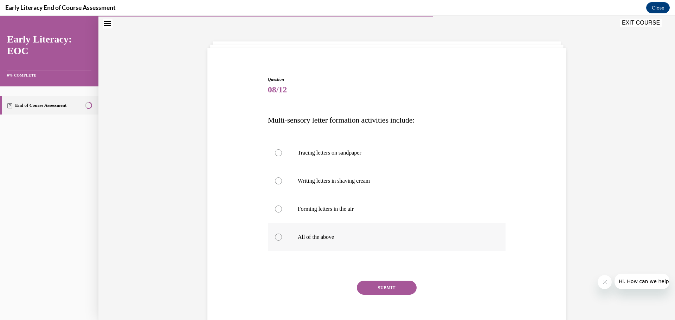
click at [272, 241] on div at bounding box center [387, 237] width 238 height 28
click at [389, 287] on button "SUBMIT" at bounding box center [387, 288] width 60 height 14
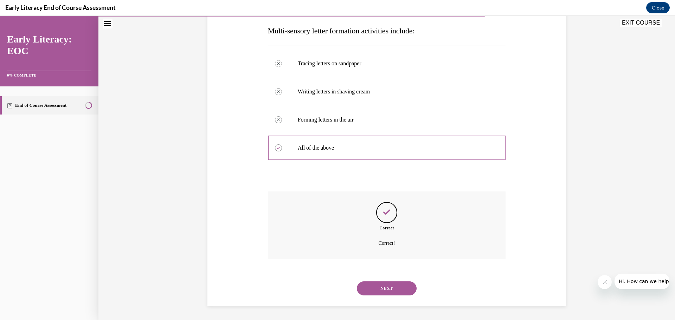
click at [388, 288] on button "NEXT" at bounding box center [387, 289] width 60 height 14
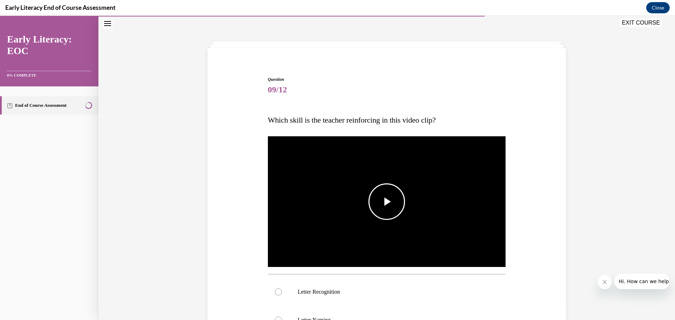
scroll to position [92, 0]
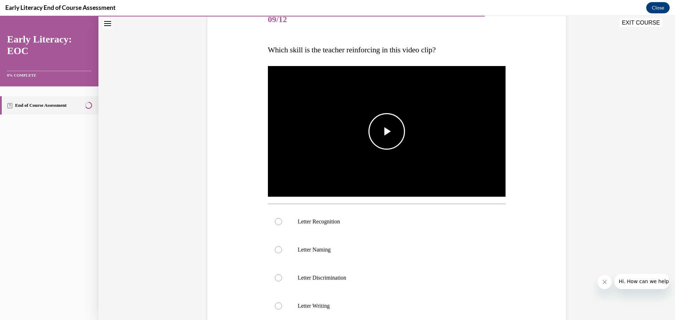
click at [387, 131] on span "Video player" at bounding box center [387, 131] width 0 height 0
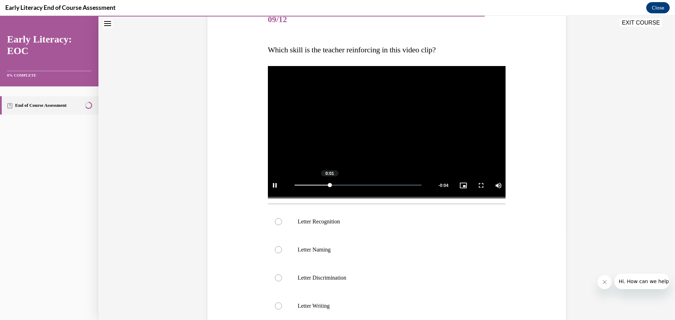
scroll to position [127, 0]
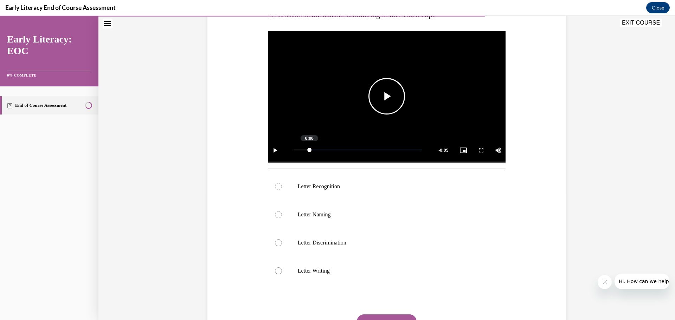
drag, startPoint x: 418, startPoint y: 148, endPoint x: 305, endPoint y: 151, distance: 113.2
click at [305, 150] on div "0:00" at bounding box center [301, 150] width 15 height 1
click at [277, 188] on div at bounding box center [278, 186] width 7 height 7
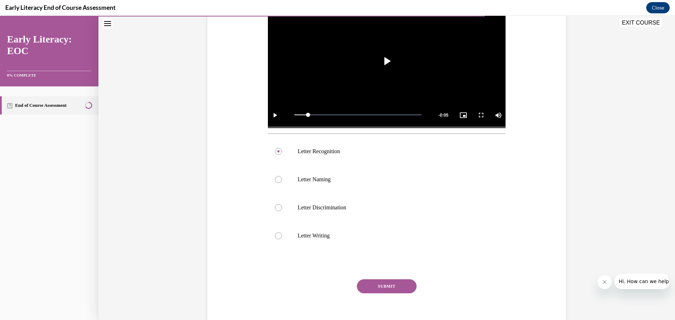
click at [392, 287] on button "SUBMIT" at bounding box center [387, 286] width 60 height 14
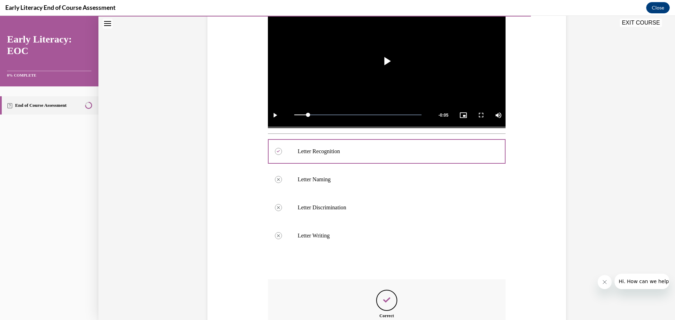
scroll to position [250, 0]
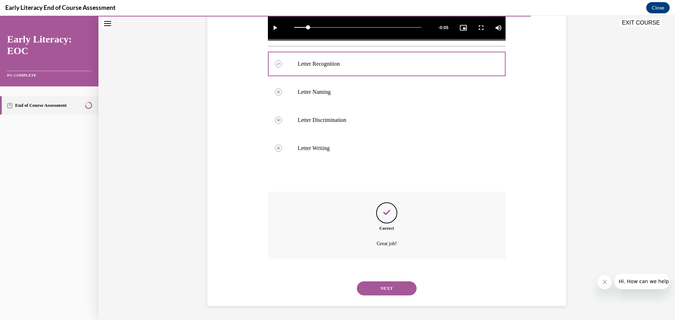
click at [383, 291] on button "NEXT" at bounding box center [387, 289] width 60 height 14
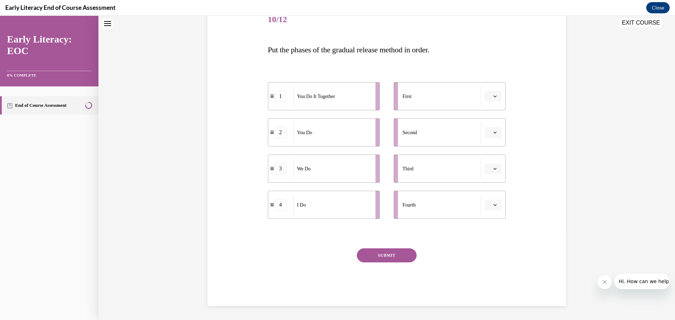
scroll to position [21, 0]
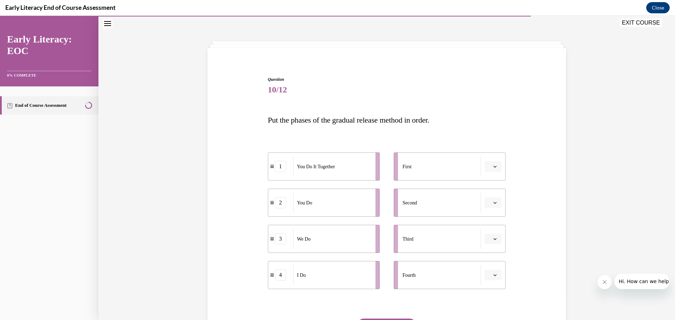
click at [491, 170] on button "button" at bounding box center [492, 166] width 17 height 11
click at [487, 240] on span "4" at bounding box center [487, 239] width 2 height 6
click at [495, 206] on button "button" at bounding box center [492, 203] width 17 height 11
click at [492, 261] on div "3" at bounding box center [490, 261] width 18 height 14
click at [493, 240] on icon "button" at bounding box center [495, 239] width 4 height 4
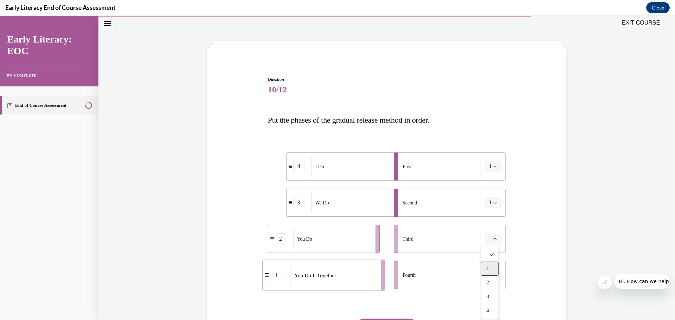
click at [491, 269] on div "1" at bounding box center [490, 269] width 18 height 14
click at [493, 275] on icon "button" at bounding box center [495, 275] width 4 height 4
click at [488, 231] on span "2" at bounding box center [487, 231] width 2 height 6
click at [291, 237] on div "1" at bounding box center [299, 236] width 25 height 11
click at [493, 202] on icon "button" at bounding box center [495, 203] width 4 height 4
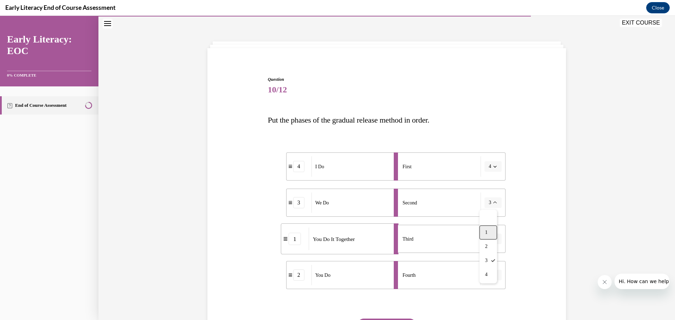
click at [491, 229] on div "1" at bounding box center [488, 233] width 18 height 14
click at [491, 236] on button "button" at bounding box center [492, 239] width 17 height 11
click at [491, 294] on div "3" at bounding box center [490, 297] width 18 height 14
click at [492, 206] on button "1" at bounding box center [492, 203] width 17 height 11
click at [489, 260] on div "3" at bounding box center [488, 261] width 18 height 14
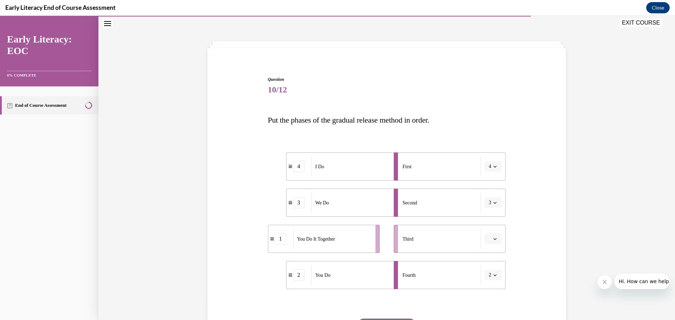
click at [493, 237] on icon "button" at bounding box center [495, 239] width 4 height 4
click at [491, 267] on div "1" at bounding box center [490, 269] width 18 height 14
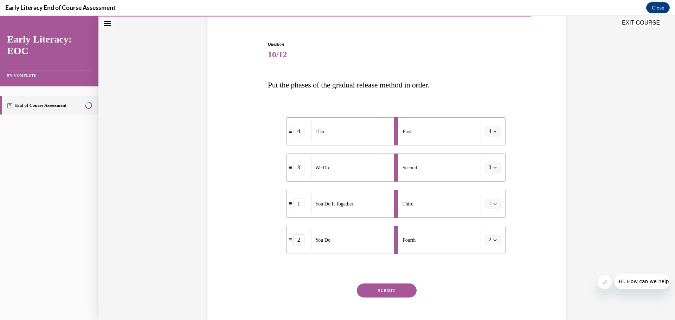
click at [386, 292] on button "SUBMIT" at bounding box center [387, 291] width 60 height 14
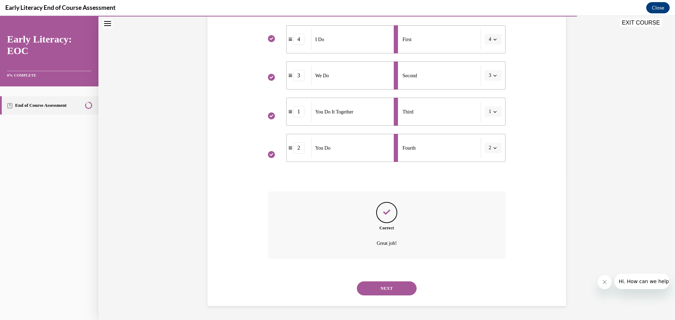
click at [383, 284] on button "NEXT" at bounding box center [387, 289] width 60 height 14
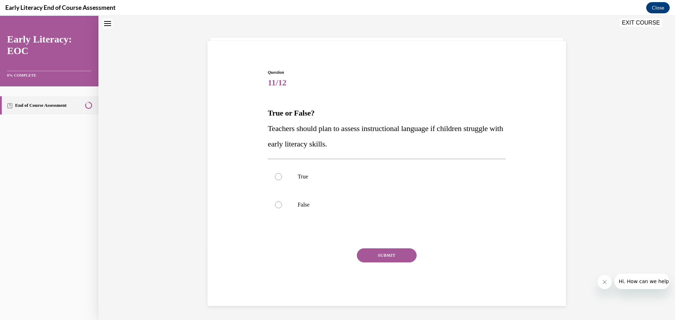
scroll to position [21, 0]
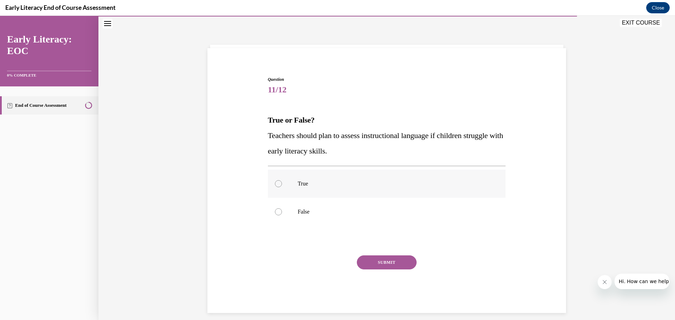
click at [276, 183] on div at bounding box center [278, 183] width 7 height 7
click at [382, 266] on button "SUBMIT" at bounding box center [387, 263] width 60 height 14
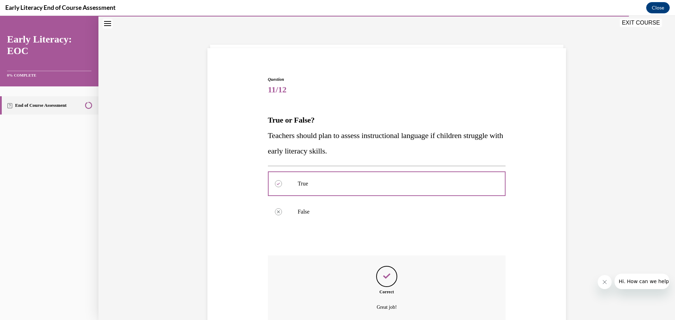
scroll to position [85, 0]
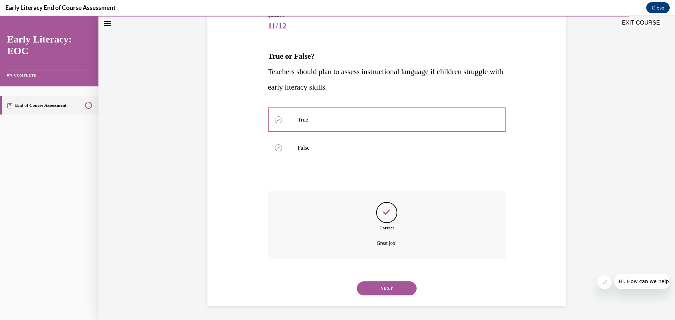
click at [380, 289] on button "NEXT" at bounding box center [387, 289] width 60 height 14
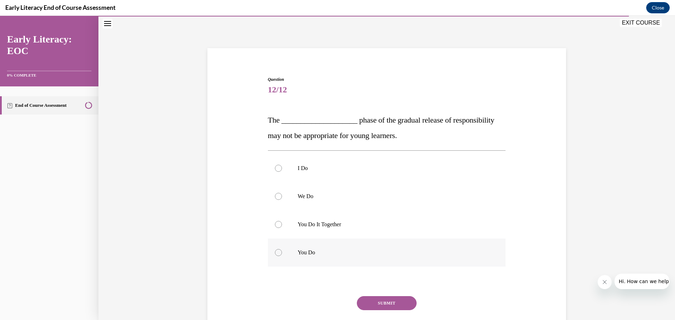
click at [278, 252] on div at bounding box center [278, 252] width 7 height 7
click at [278, 226] on div at bounding box center [278, 224] width 7 height 7
click at [379, 299] on button "SUBMIT" at bounding box center [387, 303] width 60 height 14
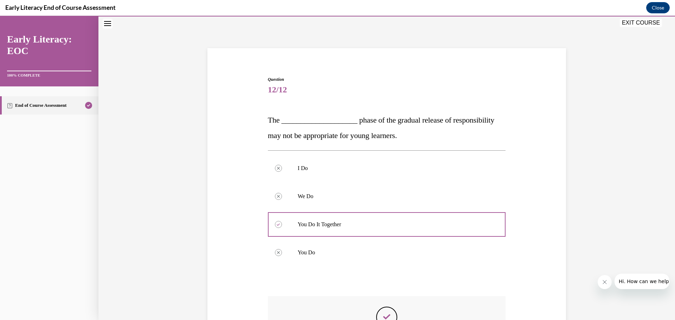
scroll to position [126, 0]
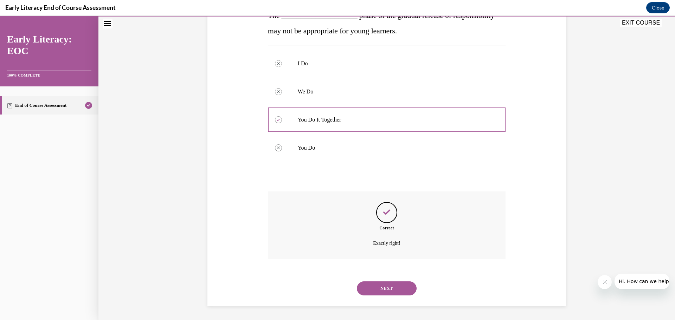
click at [377, 290] on button "NEXT" at bounding box center [387, 289] width 60 height 14
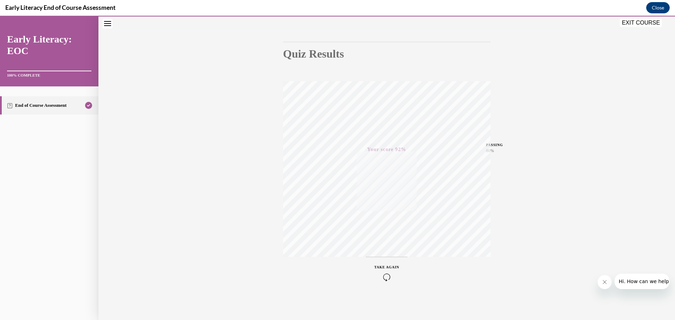
click at [640, 19] on button "EXIT COURSE" at bounding box center [641, 23] width 42 height 8
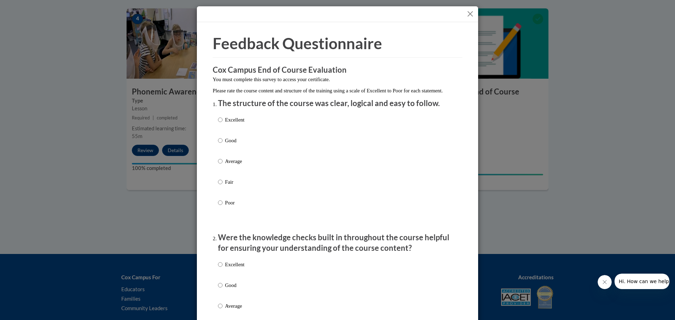
click at [220, 129] on label "Excellent" at bounding box center [231, 125] width 26 height 19
click at [220, 124] on input "Excellent" at bounding box center [220, 120] width 5 height 8
radio input "true"
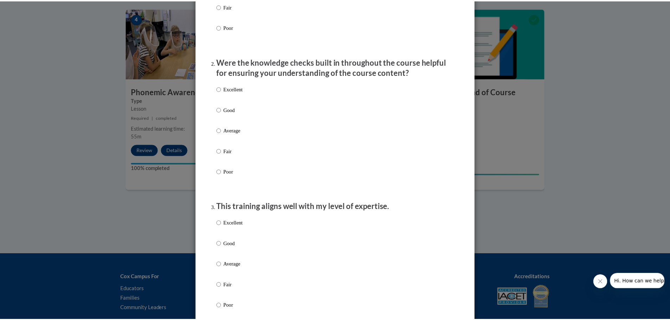
scroll to position [0, 0]
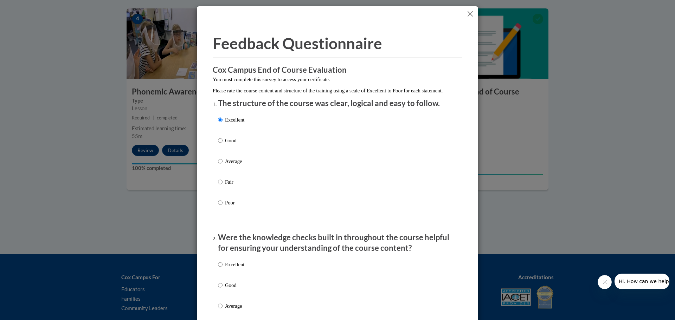
click at [469, 12] on button "Close" at bounding box center [470, 13] width 9 height 9
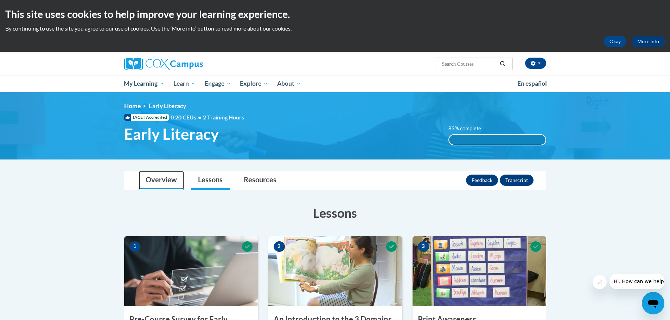
click at [151, 187] on link "Overview" at bounding box center [160, 180] width 45 height 19
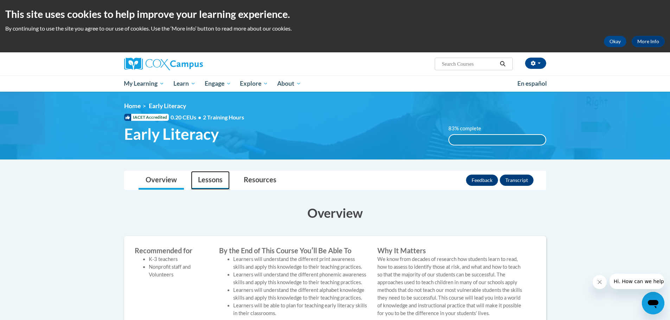
click at [208, 177] on link "Lessons" at bounding box center [210, 180] width 39 height 19
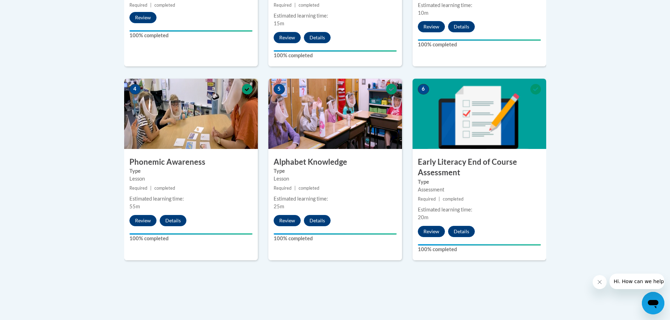
scroll to position [387, 0]
